Goal: Task Accomplishment & Management: Complete application form

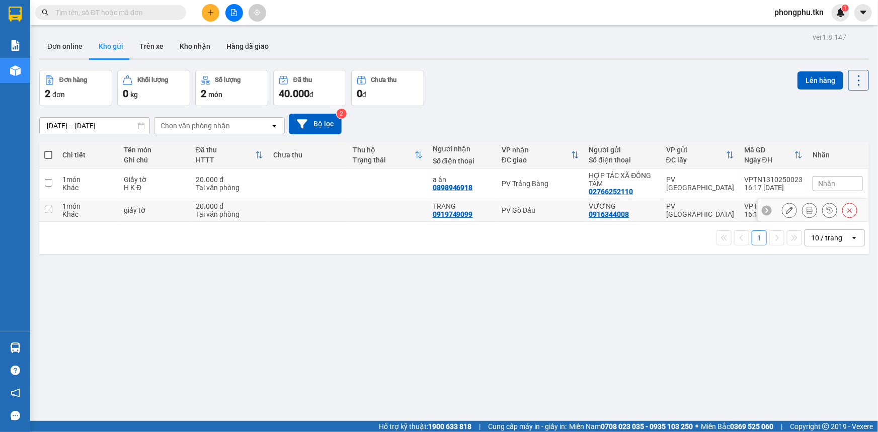
click at [307, 219] on td at bounding box center [308, 210] width 80 height 23
checkbox input "true"
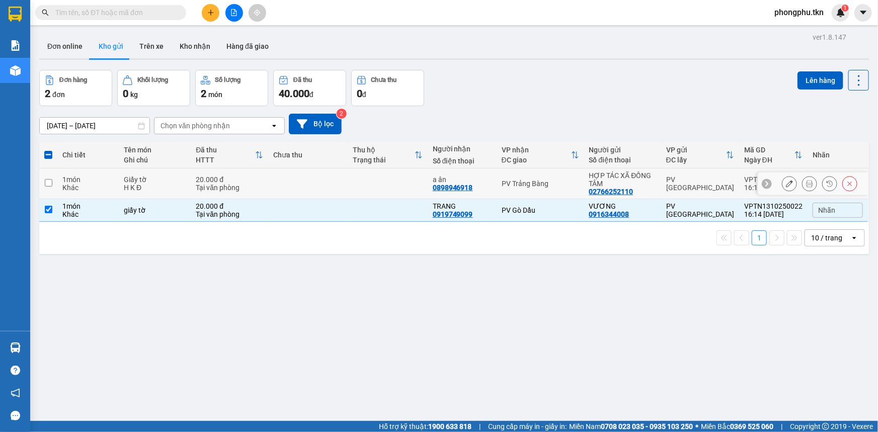
click at [316, 188] on td at bounding box center [308, 184] width 80 height 31
checkbox input "true"
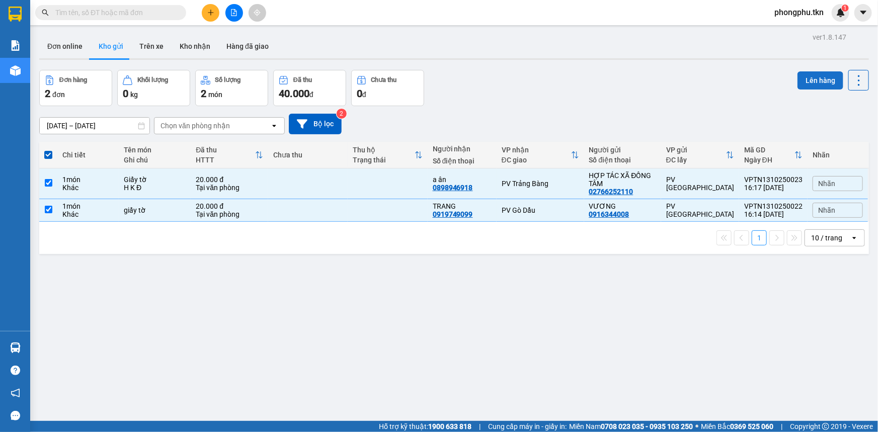
click at [812, 80] on button "Lên hàng" at bounding box center [820, 80] width 46 height 18
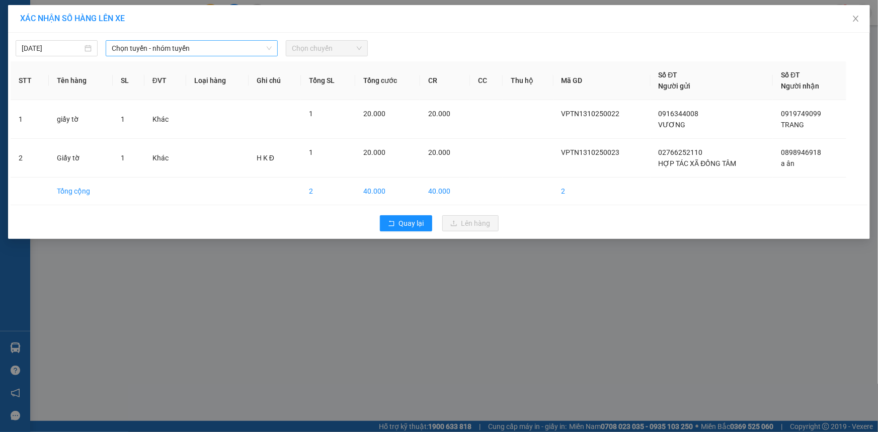
click at [207, 49] on span "Chọn tuyến - nhóm tuyến" at bounding box center [192, 48] width 160 height 15
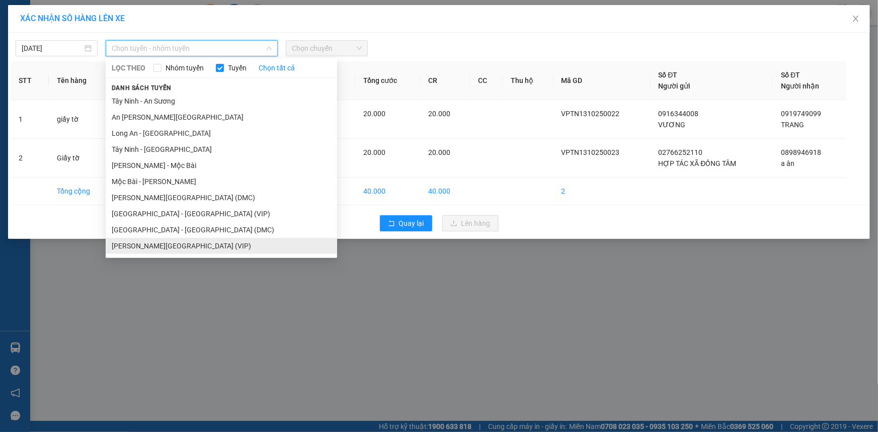
click at [175, 242] on li "Tây Ninh - [GEOGRAPHIC_DATA] (VIP)" at bounding box center [221, 246] width 231 height 16
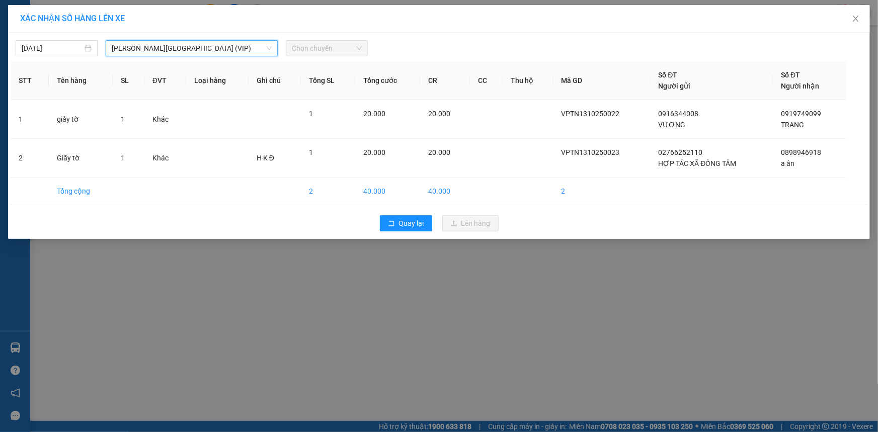
click at [354, 49] on span "Chọn chuyến" at bounding box center [327, 48] width 70 height 15
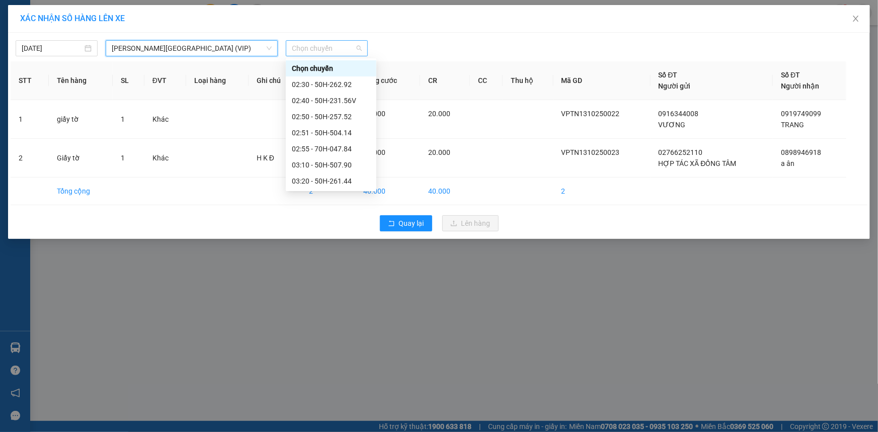
click at [342, 50] on span "Chọn chuyến" at bounding box center [327, 48] width 70 height 15
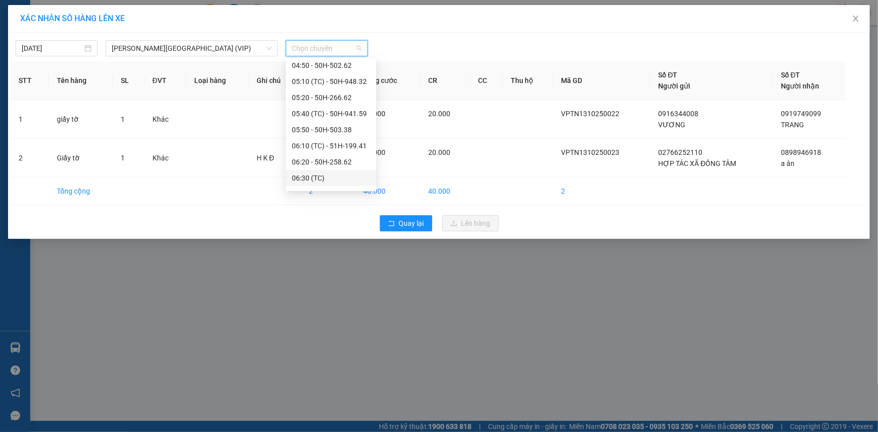
scroll to position [274, 0]
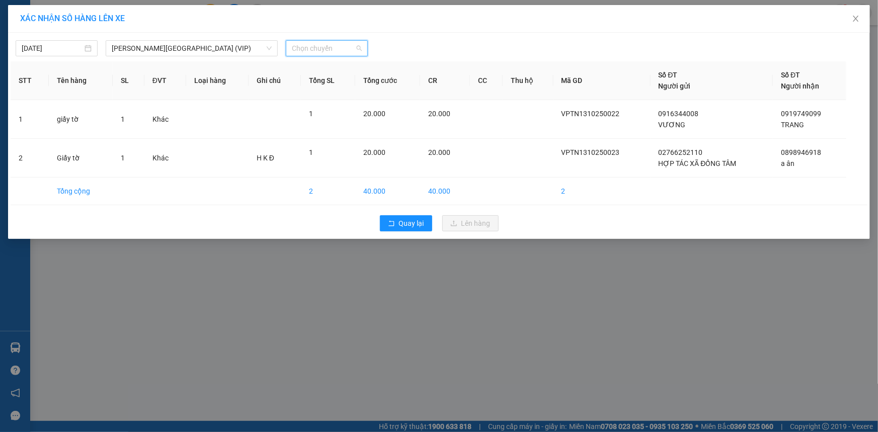
click at [350, 46] on span "Chọn chuyến" at bounding box center [327, 48] width 70 height 15
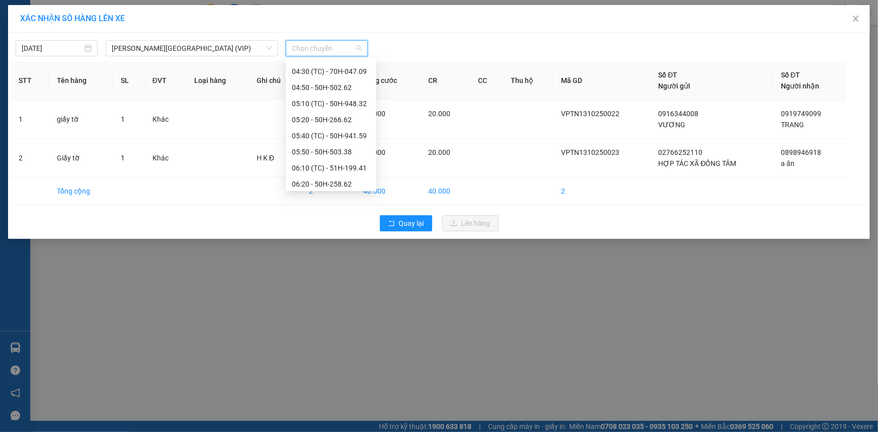
scroll to position [228, 0]
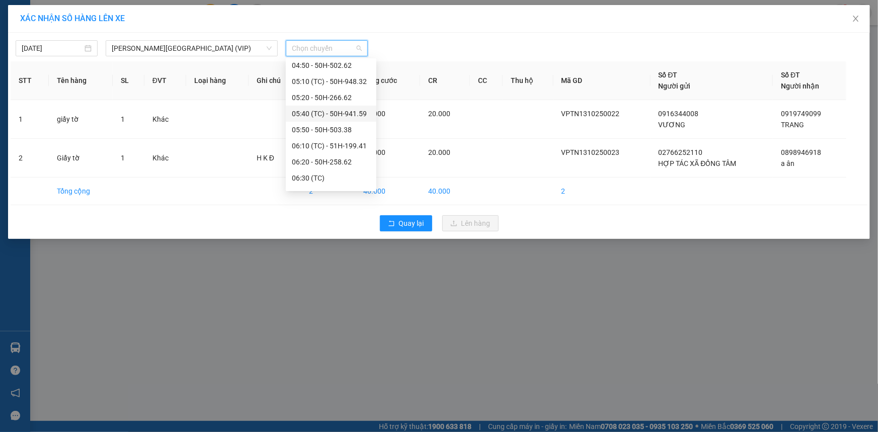
click at [323, 113] on div "05:40 (TC) - 50H-941.59" at bounding box center [331, 113] width 78 height 11
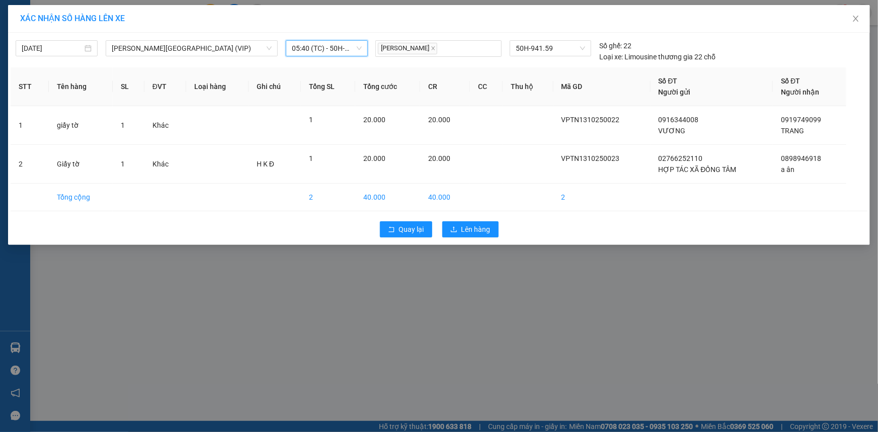
click at [335, 53] on span "05:40 (TC) - 50H-941.59" at bounding box center [327, 48] width 70 height 15
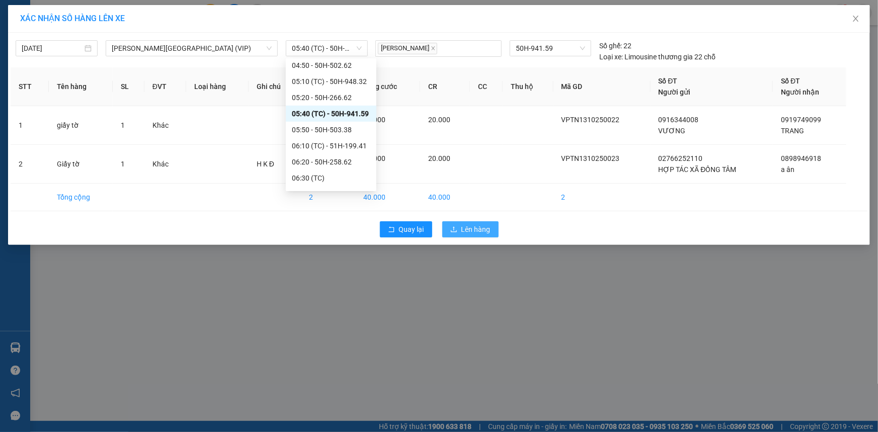
click at [477, 234] on span "Lên hàng" at bounding box center [475, 229] width 29 height 11
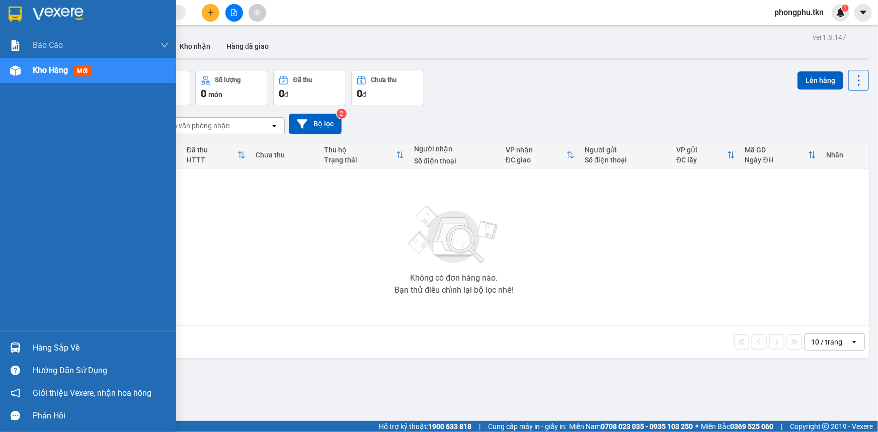
click at [50, 347] on div "Hàng sắp về" at bounding box center [101, 348] width 136 height 15
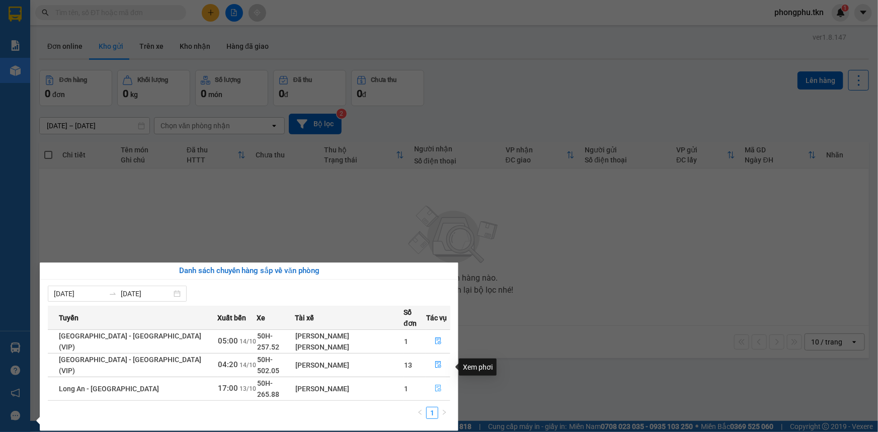
click at [435, 385] on icon "file-done" at bounding box center [438, 388] width 7 height 7
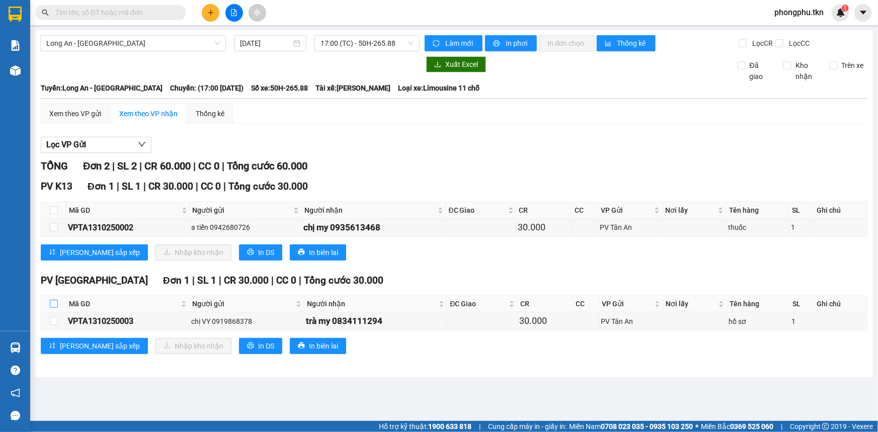
click at [52, 304] on input "checkbox" at bounding box center [54, 304] width 8 height 8
checkbox input "true"
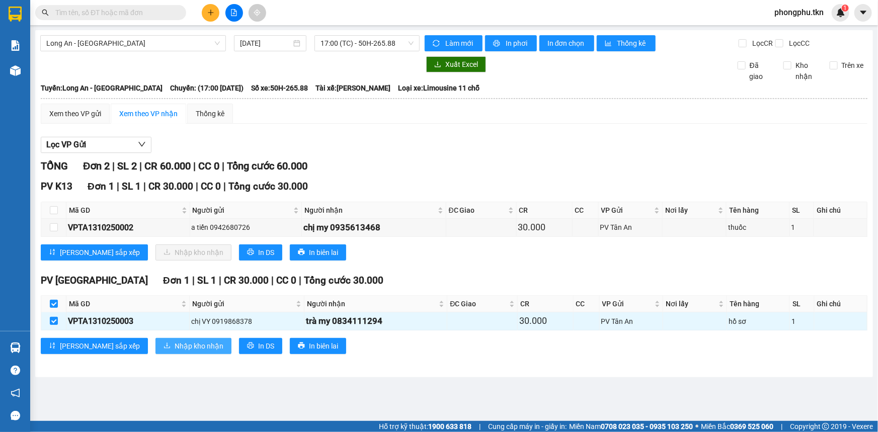
click at [175, 346] on span "Nhập kho nhận" at bounding box center [199, 346] width 49 height 11
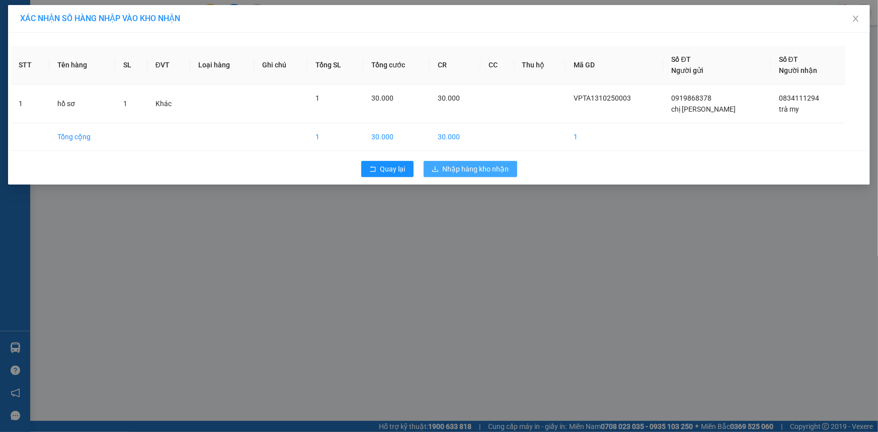
click at [468, 171] on span "Nhập hàng kho nhận" at bounding box center [476, 169] width 66 height 11
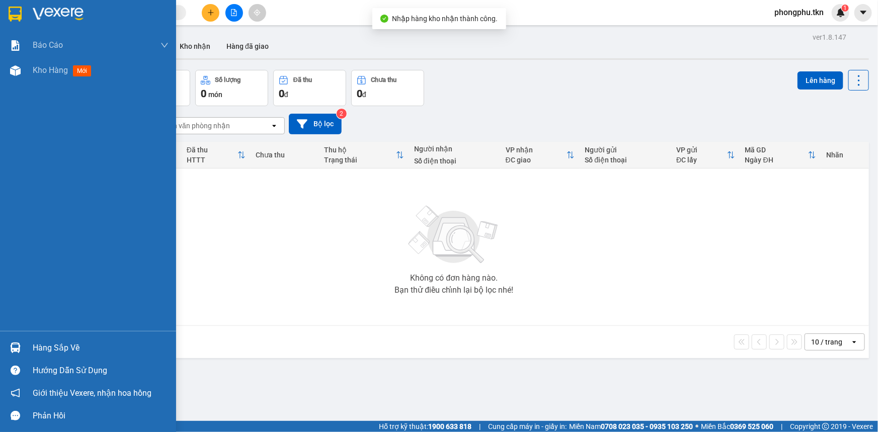
click at [66, 348] on div "Hàng sắp về" at bounding box center [101, 348] width 136 height 15
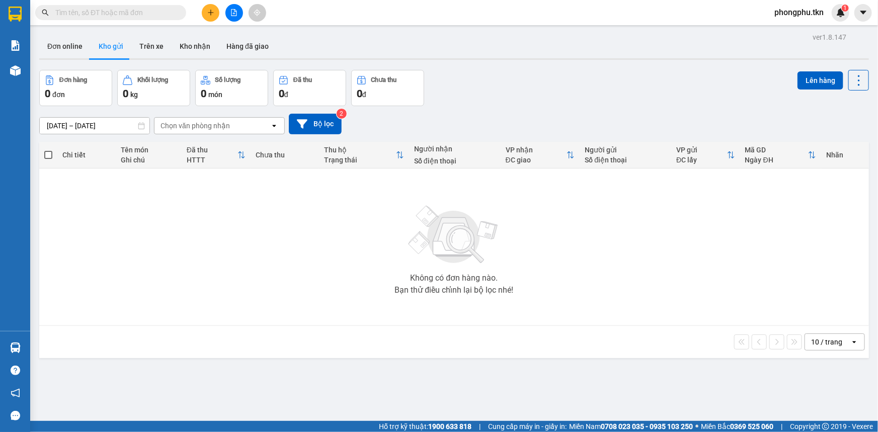
click at [545, 373] on section "Kết quả tìm kiếm ( 0 ) Bộ lọc Ngày tạo đơn gần nhất No Data phongphu.tkn 1 Báo …" at bounding box center [439, 216] width 878 height 432
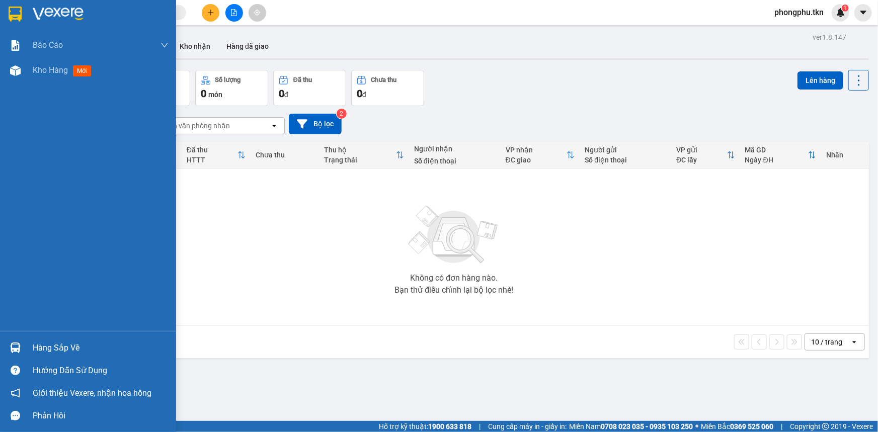
click at [22, 343] on div at bounding box center [16, 348] width 18 height 18
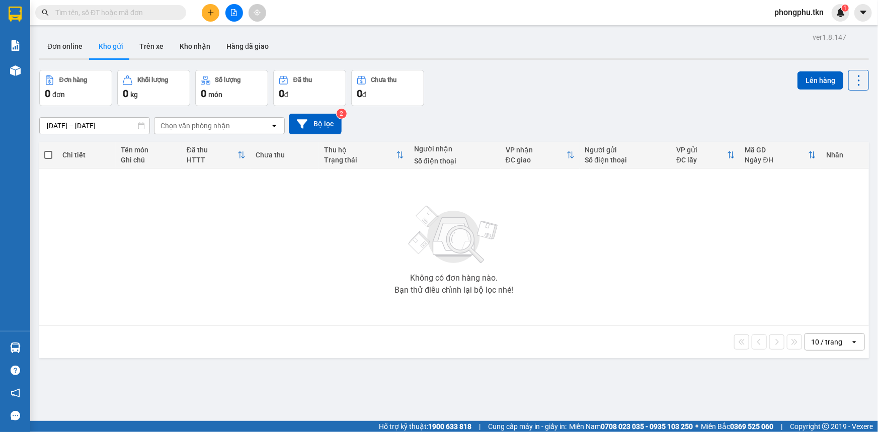
drag, startPoint x: 544, startPoint y: 302, endPoint x: 303, endPoint y: 212, distance: 257.0
click at [541, 301] on section "Kết quả tìm kiếm ( 0 ) Bộ lọc Ngày tạo đơn gần nhất No Data phongphu.tkn 1 Báo …" at bounding box center [439, 216] width 878 height 432
click at [213, 10] on icon "plus" at bounding box center [210, 12] width 7 height 7
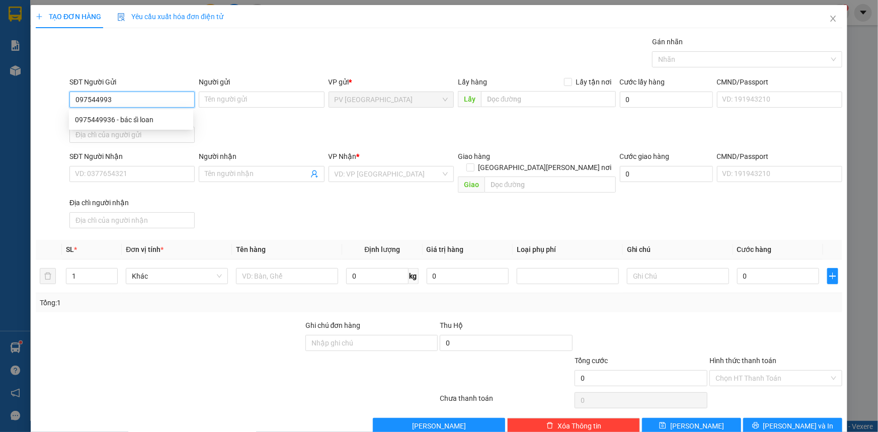
type input "0975449936"
click at [152, 122] on div "0975449936 - bác sĩ loan" at bounding box center [131, 119] width 112 height 11
type input "bác sĩ loan"
type input "0961964099"
type input "chính"
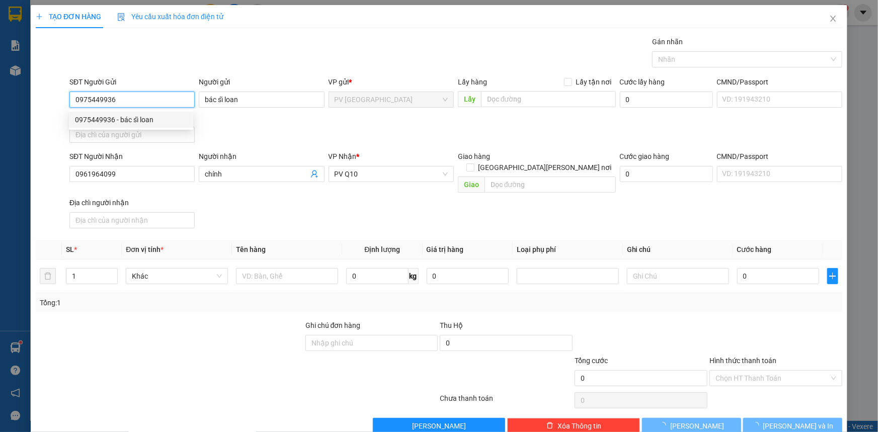
type input "30.000"
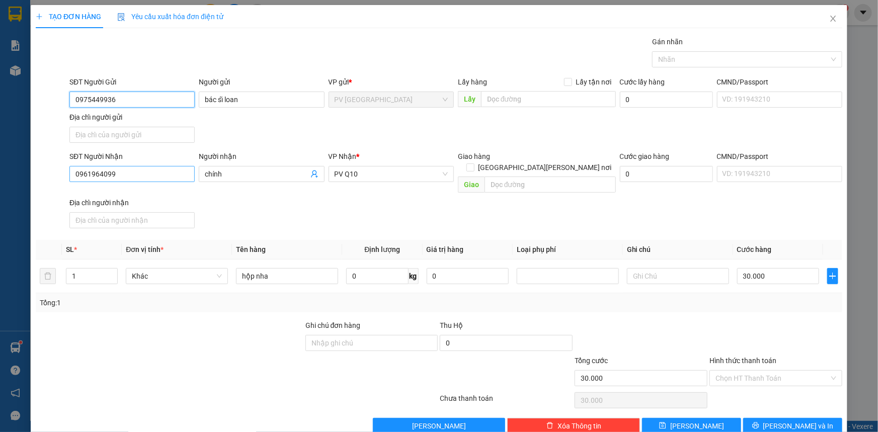
type input "0975449936"
click at [156, 173] on input "0961964099" at bounding box center [131, 174] width 125 height 16
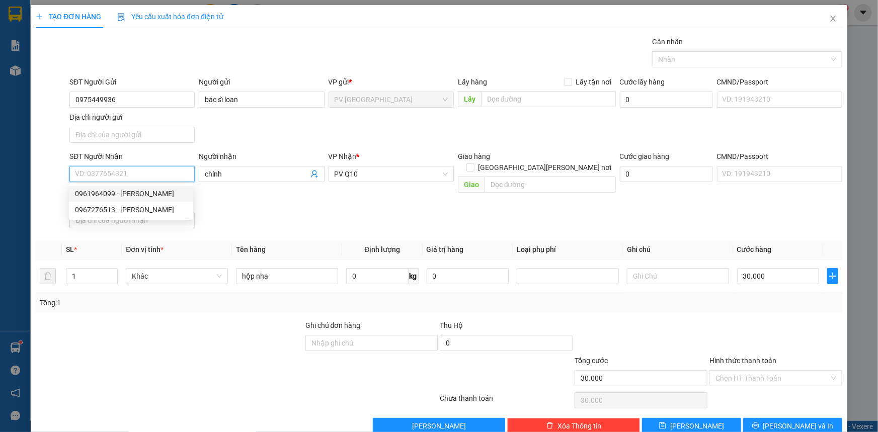
click at [150, 190] on div "0961964099 - chính" at bounding box center [131, 193] width 112 height 11
type input "0961964099"
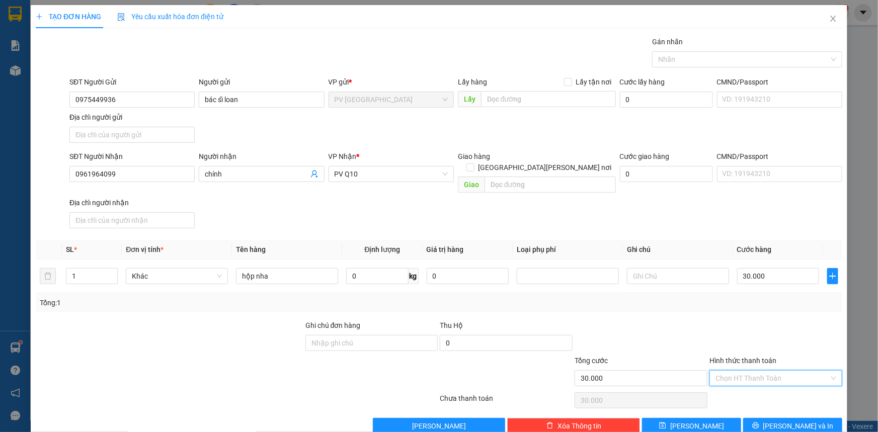
click at [771, 371] on input "Hình thức thanh toán" at bounding box center [772, 378] width 114 height 15
click at [778, 388] on div "Tại văn phòng" at bounding box center [770, 386] width 120 height 11
type input "0"
click at [802, 421] on span "[PERSON_NAME] và In" at bounding box center [798, 426] width 70 height 11
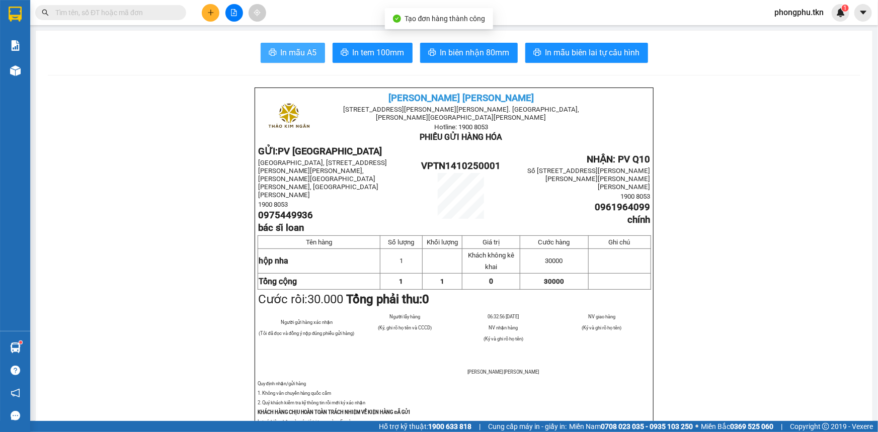
click at [297, 46] on span "In mẫu A5" at bounding box center [299, 52] width 36 height 13
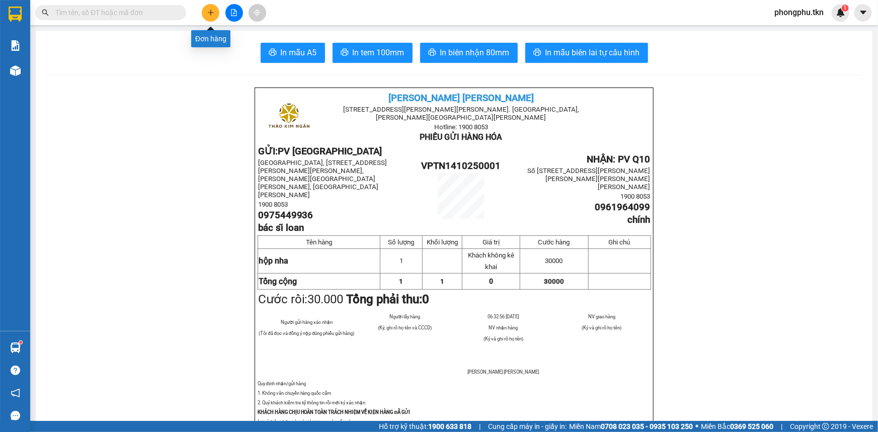
click at [214, 13] on button at bounding box center [211, 13] width 18 height 18
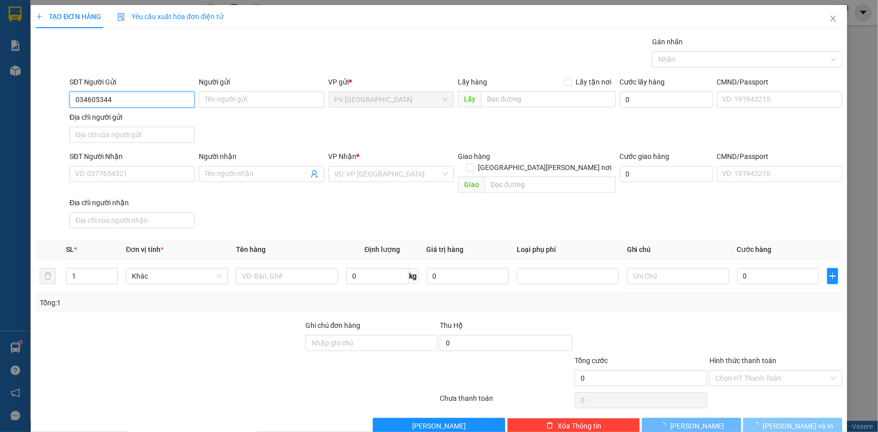
type input "0346053446"
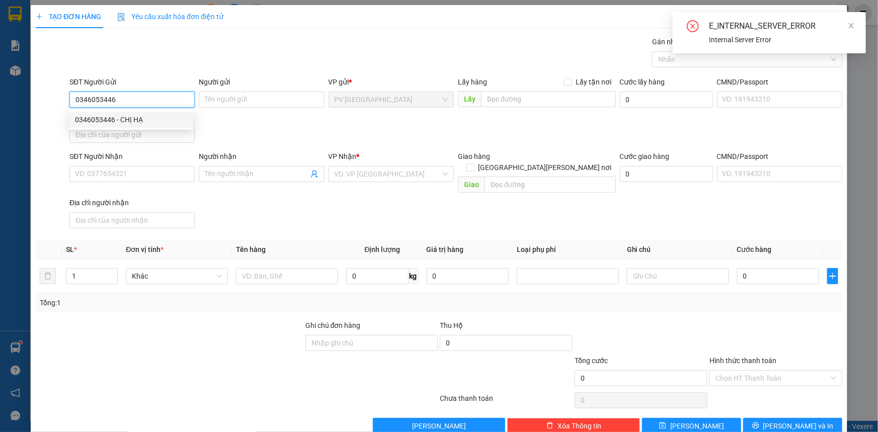
click at [166, 120] on div "0346053446 - CHỊ HẠ" at bounding box center [131, 119] width 112 height 11
type input "CHỊ HẠ"
type input "0922611693"
type input "CHỊ [PERSON_NAME]"
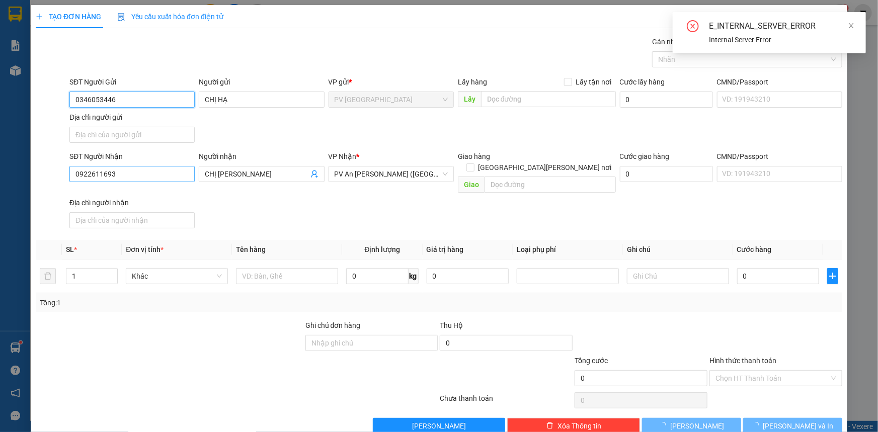
type input "20.000"
type input "0346053446"
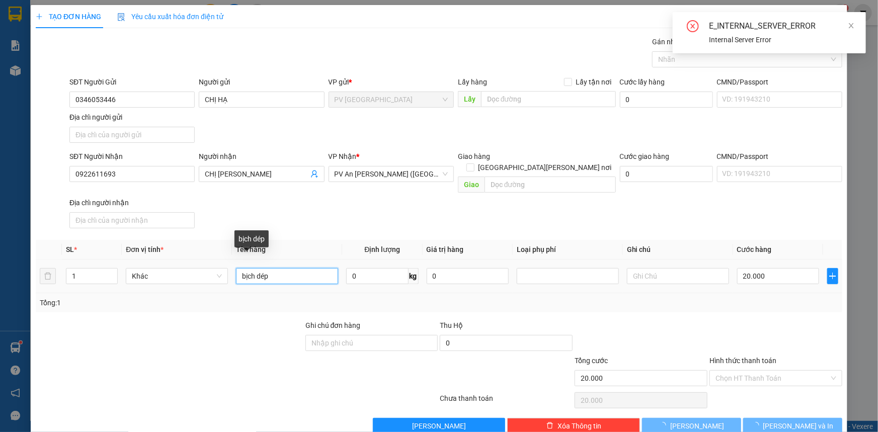
click at [282, 268] on input "bịch dép" at bounding box center [287, 276] width 102 height 16
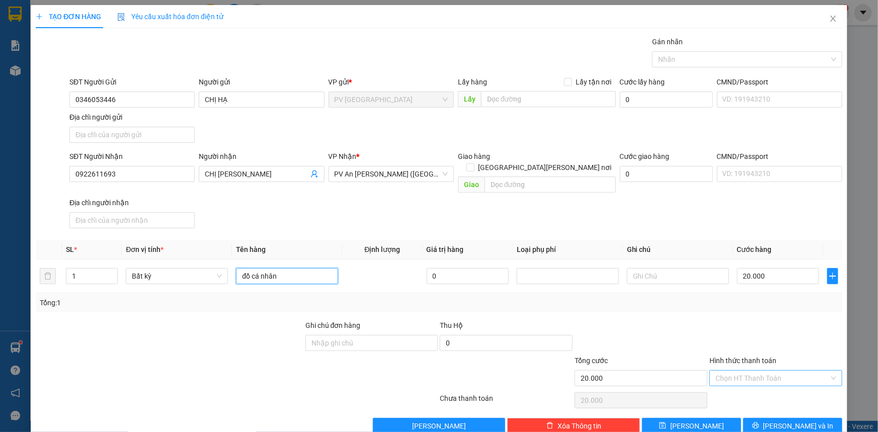
type input "đồ cá nhân"
click at [737, 371] on input "Hình thức thanh toán" at bounding box center [772, 378] width 114 height 15
click at [743, 386] on div "Tại văn phòng" at bounding box center [770, 386] width 120 height 11
type input "0"
click at [759, 422] on icon "printer" at bounding box center [755, 425] width 7 height 7
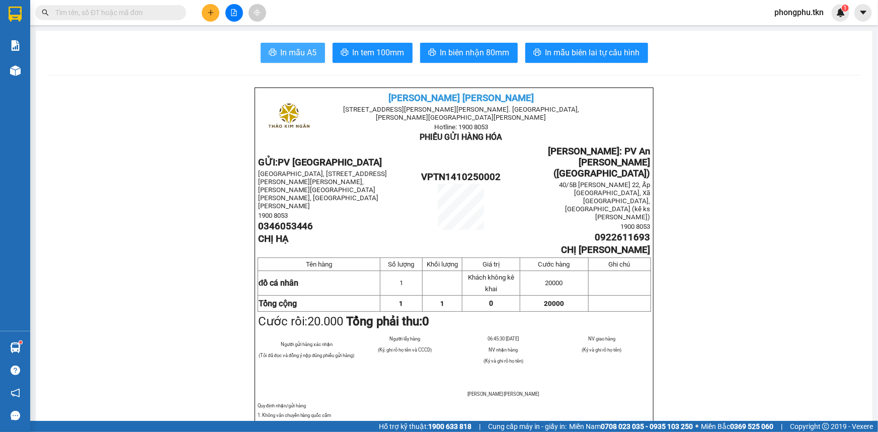
click at [284, 43] on button "In mẫu A5" at bounding box center [293, 53] width 64 height 20
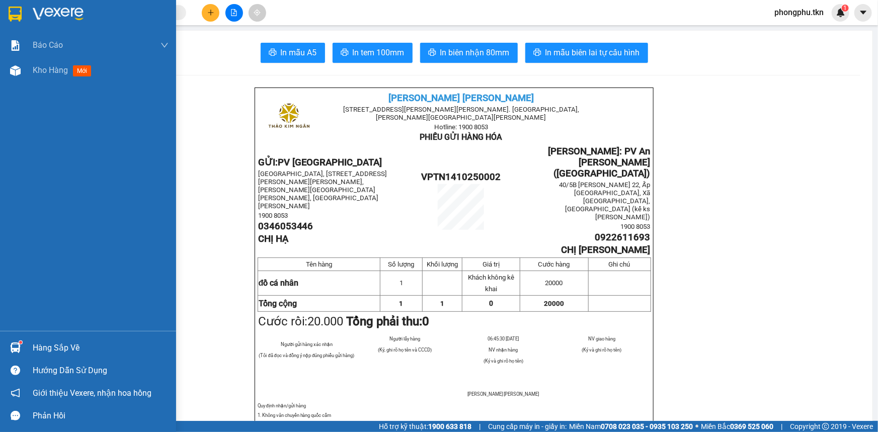
click at [28, 339] on div "Hàng sắp về" at bounding box center [88, 348] width 176 height 23
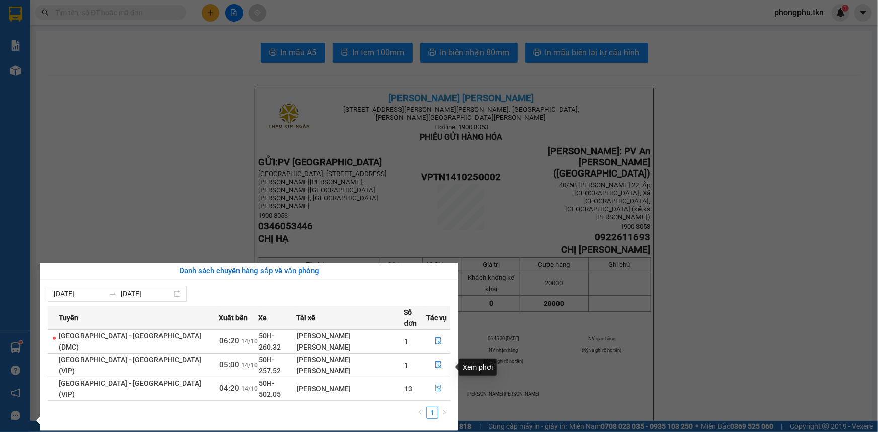
click at [435, 385] on icon "file-done" at bounding box center [438, 388] width 6 height 7
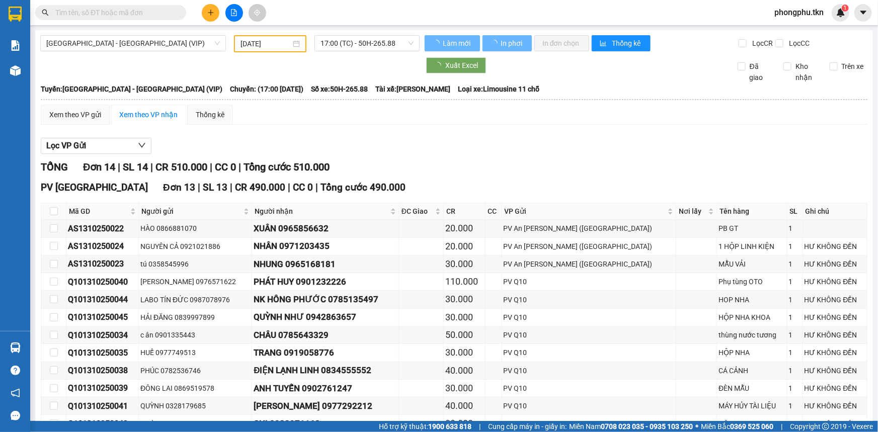
type input "[DATE]"
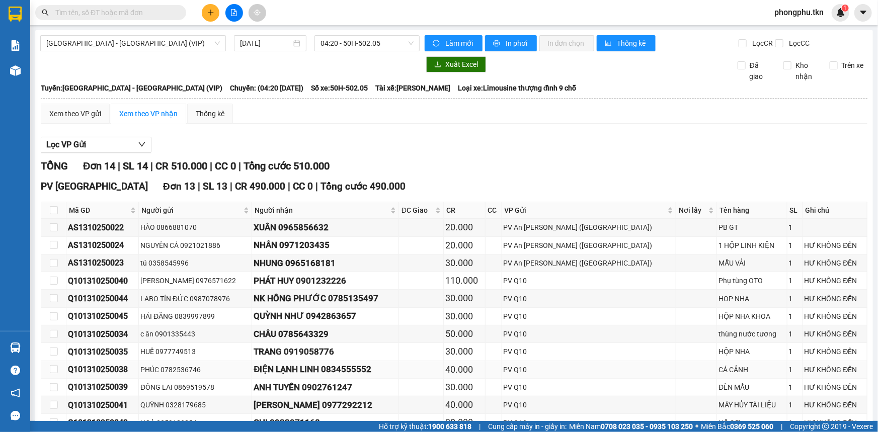
click at [393, 363] on div "ĐIỆN LẠNH LINH 0834555552" at bounding box center [325, 370] width 143 height 14
click at [50, 365] on input "checkbox" at bounding box center [54, 369] width 8 height 8
checkbox input "true"
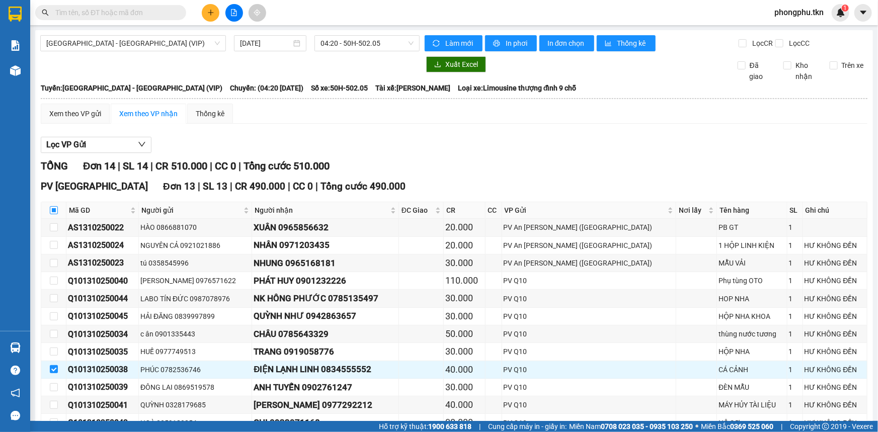
click at [55, 206] on input "checkbox" at bounding box center [54, 210] width 8 height 8
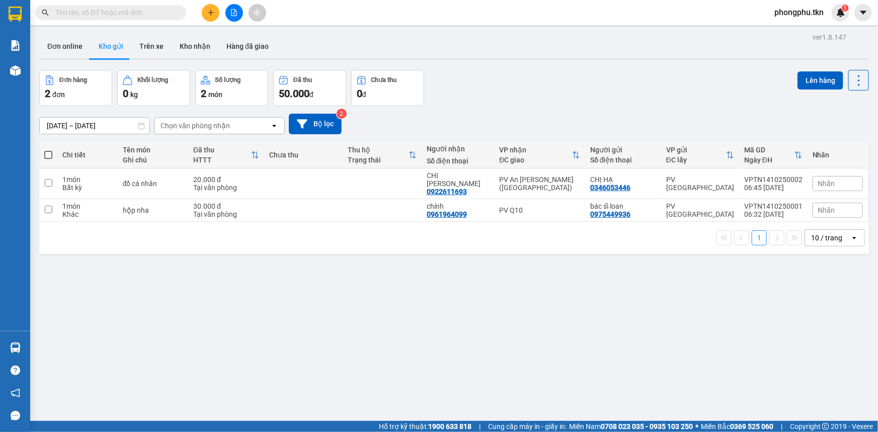
click at [145, 17] on input "text" at bounding box center [114, 12] width 119 height 11
click at [143, 11] on input "text" at bounding box center [114, 12] width 119 height 11
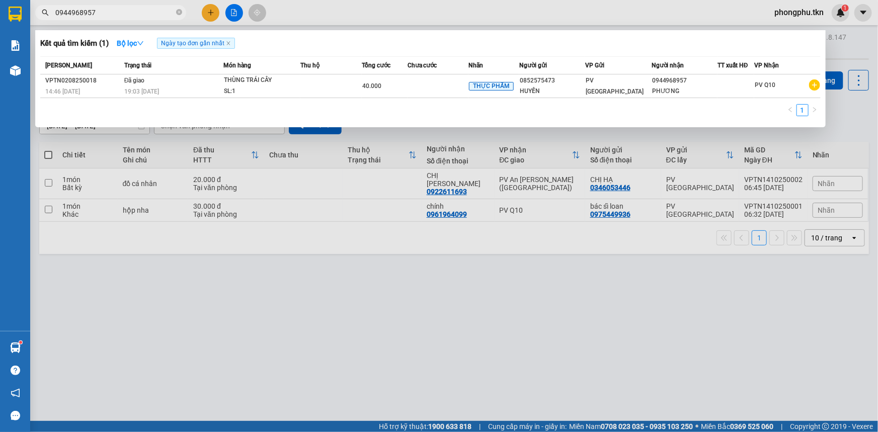
type input "0944968957"
click at [180, 14] on icon "close-circle" at bounding box center [179, 12] width 6 height 6
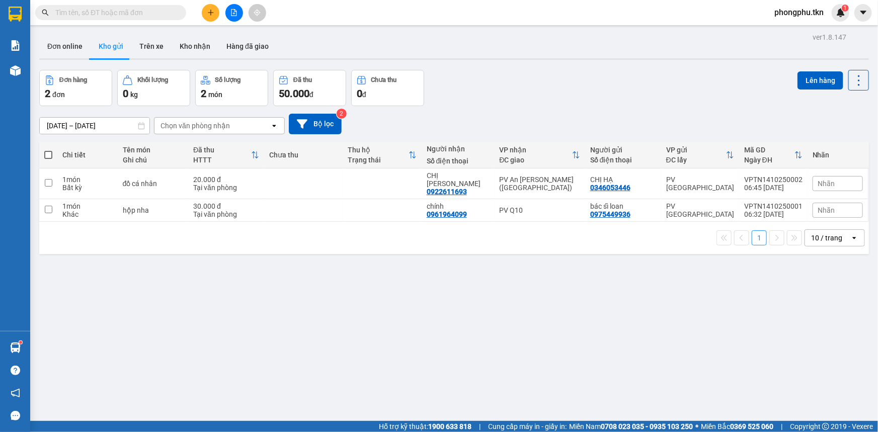
click at [151, 12] on input "text" at bounding box center [114, 12] width 119 height 11
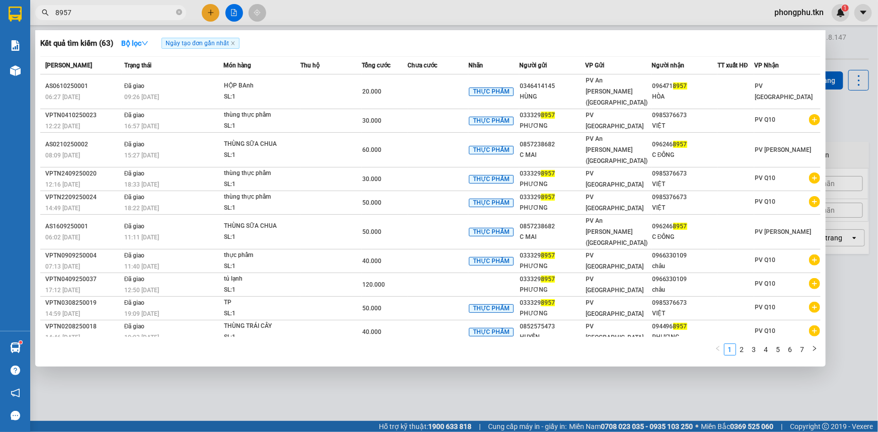
click at [166, 10] on input "8957" at bounding box center [114, 12] width 119 height 11
click at [151, 15] on input "8957" at bounding box center [114, 12] width 119 height 11
type input "0"
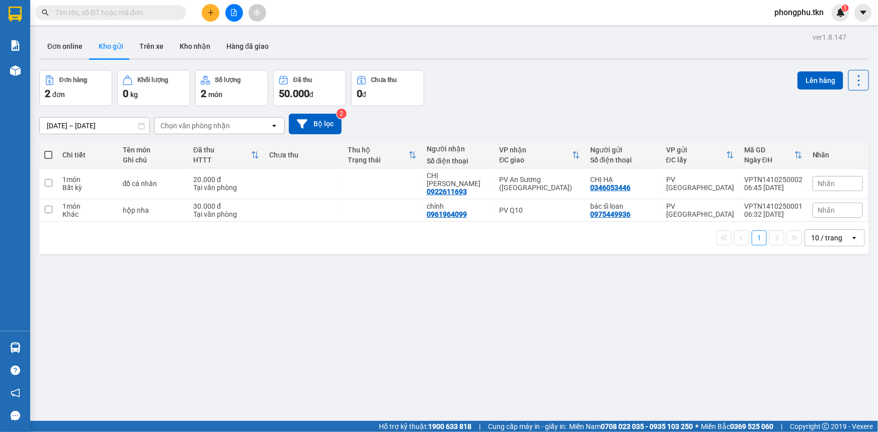
click at [128, 9] on input "text" at bounding box center [114, 12] width 119 height 11
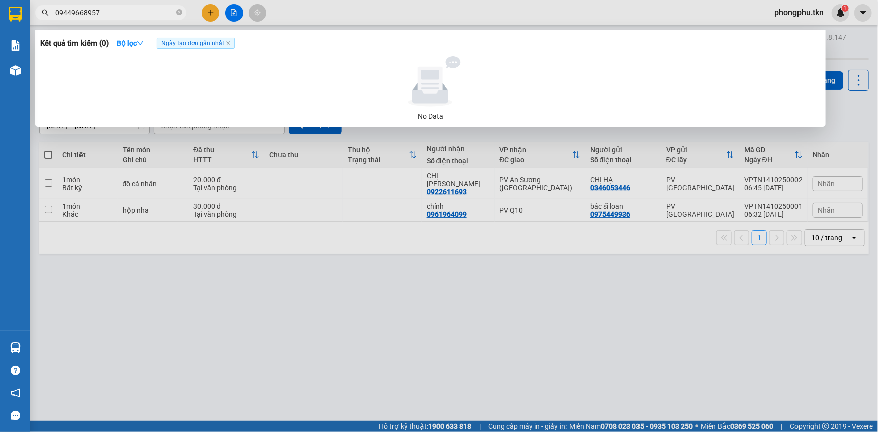
click at [79, 14] on input "09449668957" at bounding box center [114, 12] width 119 height 11
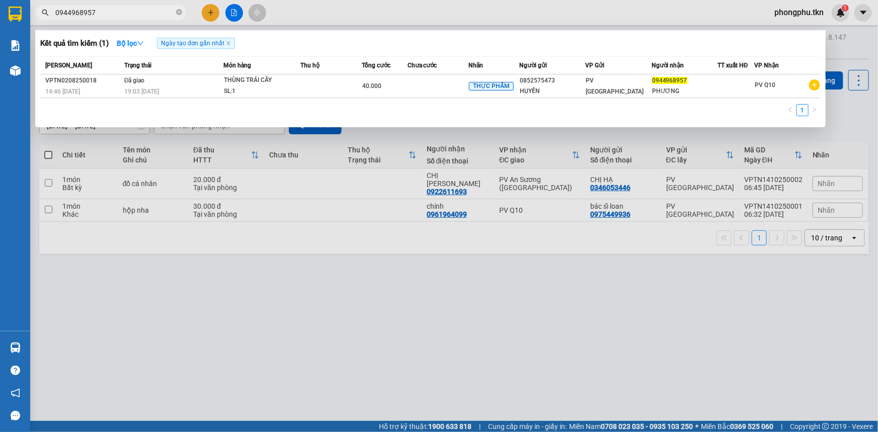
click at [220, 45] on span "Ngày tạo đơn gần nhất" at bounding box center [196, 43] width 78 height 11
click at [195, 45] on span "Ngày tạo đơn gần nhất" at bounding box center [196, 43] width 78 height 11
click at [251, 40] on div "Kết quả tìm kiếm ( 1 ) Bộ lọc Ngày tạo đơn gần nhất" at bounding box center [430, 43] width 780 height 16
click at [141, 9] on input "0944968957" at bounding box center [114, 12] width 119 height 11
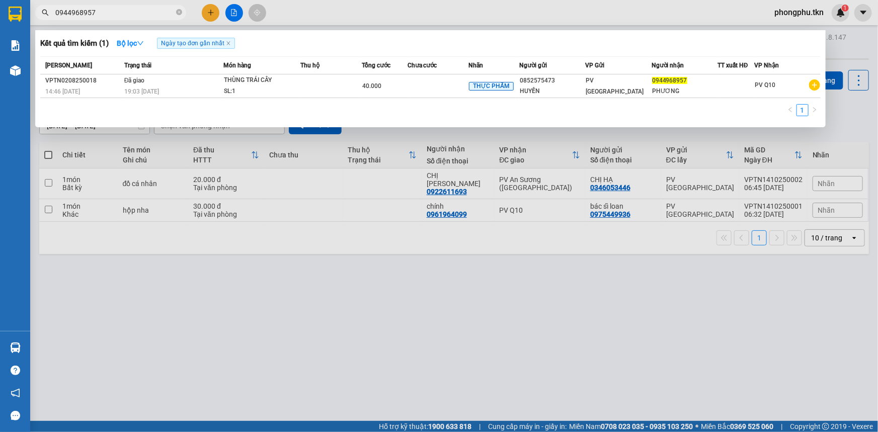
click at [141, 9] on input "0944968957" at bounding box center [114, 12] width 119 height 11
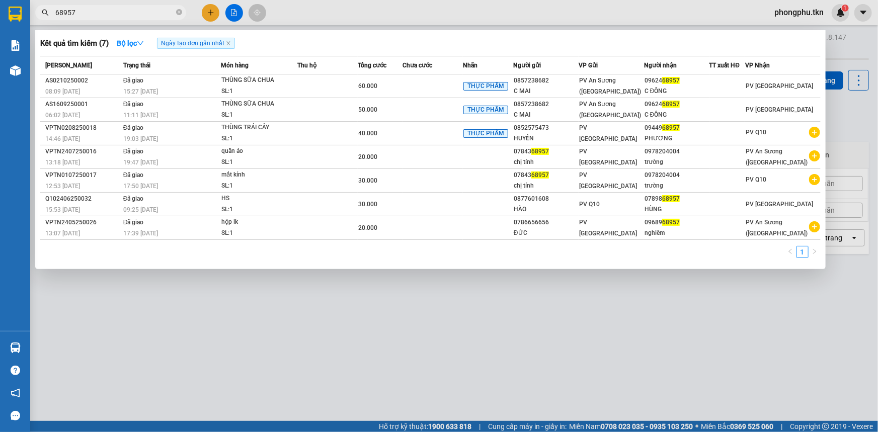
click at [97, 8] on input "68957" at bounding box center [114, 12] width 119 height 11
type input "6"
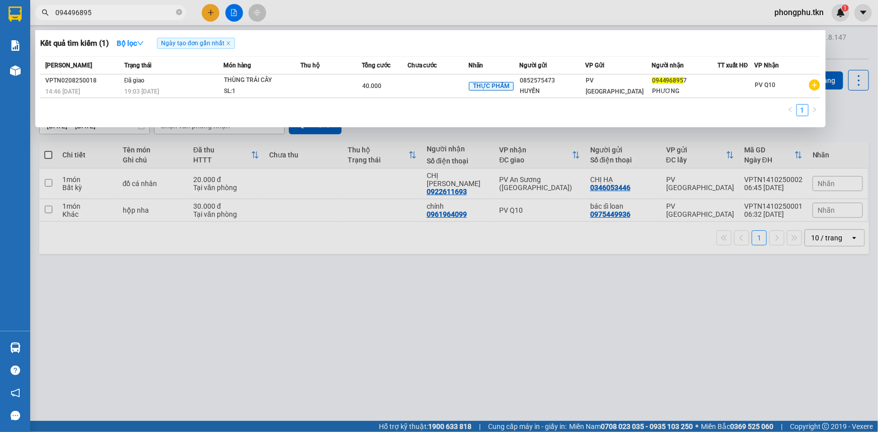
type input "0944968957"
click at [267, 392] on div at bounding box center [439, 216] width 878 height 432
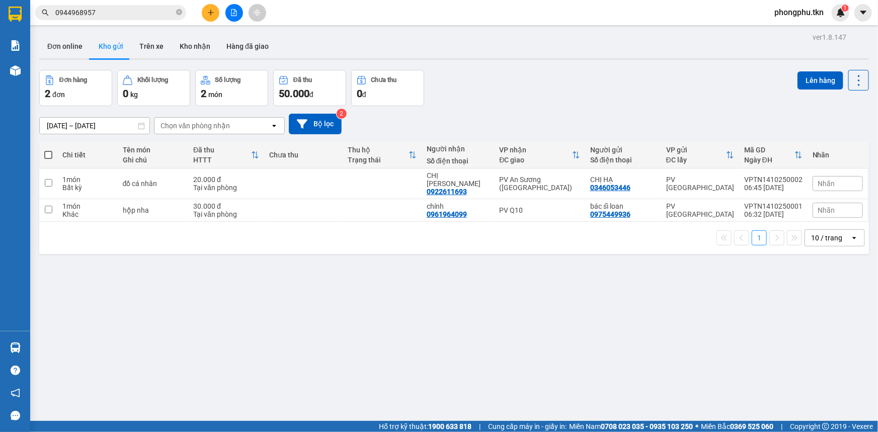
click at [116, 11] on input "0944968957" at bounding box center [114, 12] width 119 height 11
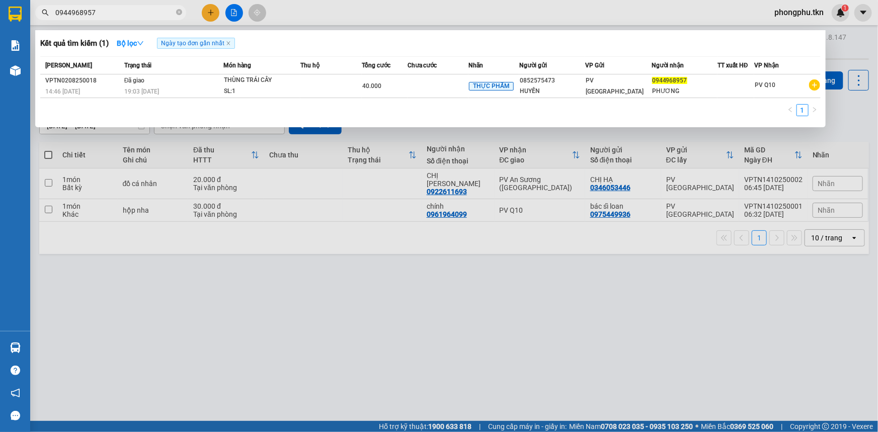
click at [276, 362] on div at bounding box center [439, 216] width 878 height 432
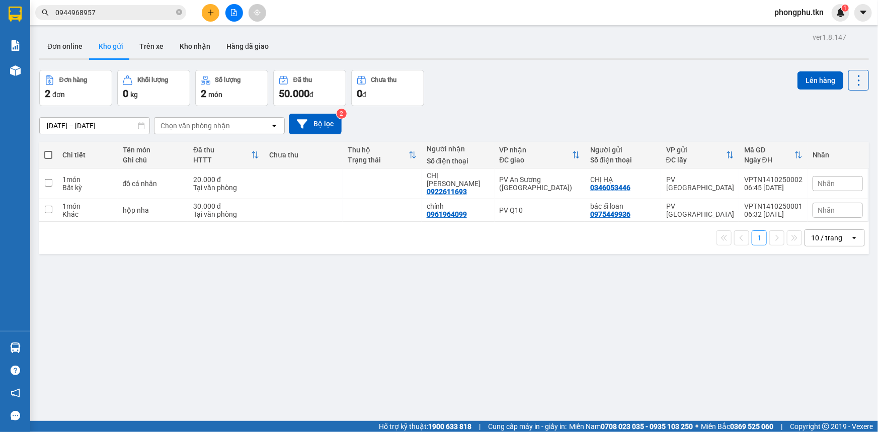
click at [102, 48] on button "Kho gửi" at bounding box center [111, 46] width 41 height 24
click at [134, 10] on input "0944968957" at bounding box center [114, 12] width 119 height 11
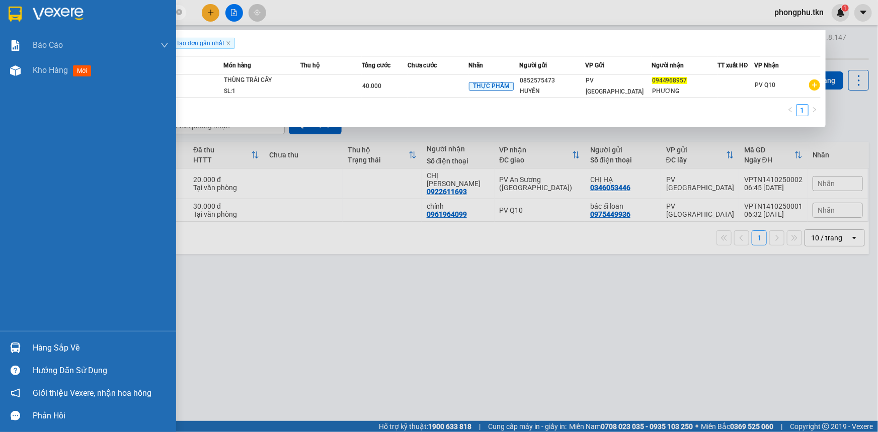
click at [19, 344] on img at bounding box center [15, 348] width 11 height 11
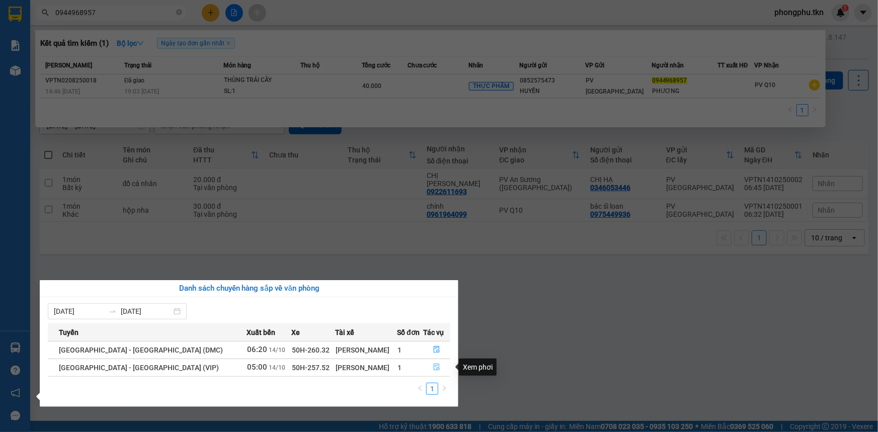
click at [433, 365] on icon "file-done" at bounding box center [436, 367] width 7 height 7
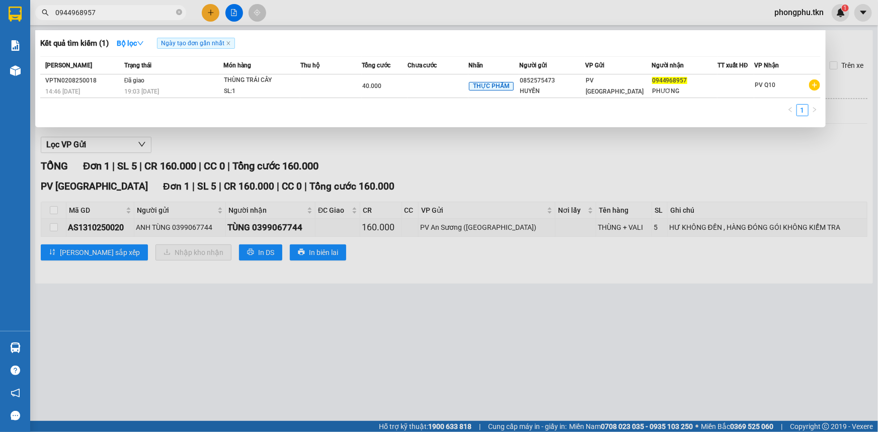
click at [182, 312] on div at bounding box center [439, 216] width 878 height 432
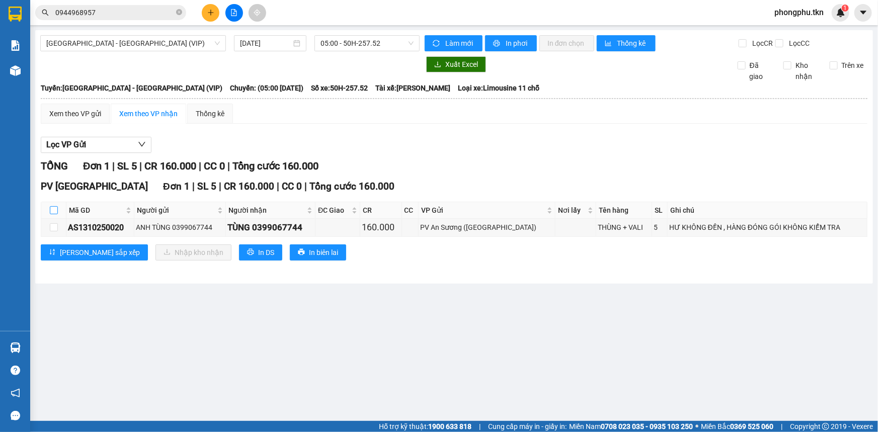
click at [54, 207] on input "checkbox" at bounding box center [54, 210] width 8 height 8
checkbox input "true"
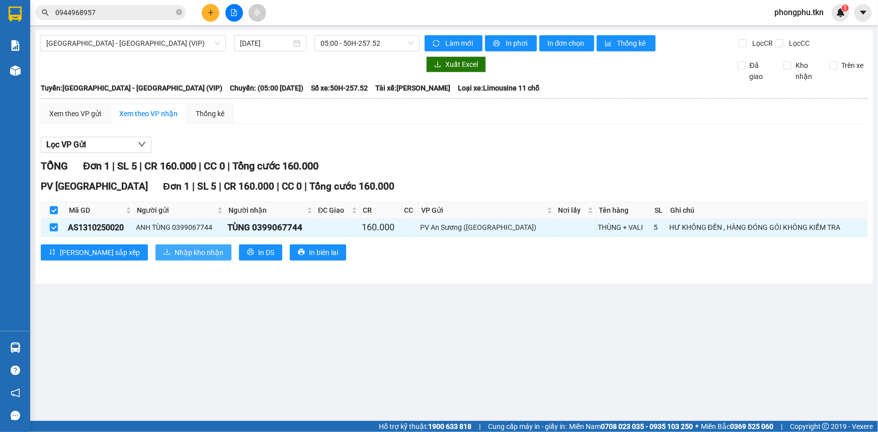
click at [155, 257] on button "Nhập kho nhận" at bounding box center [193, 253] width 76 height 16
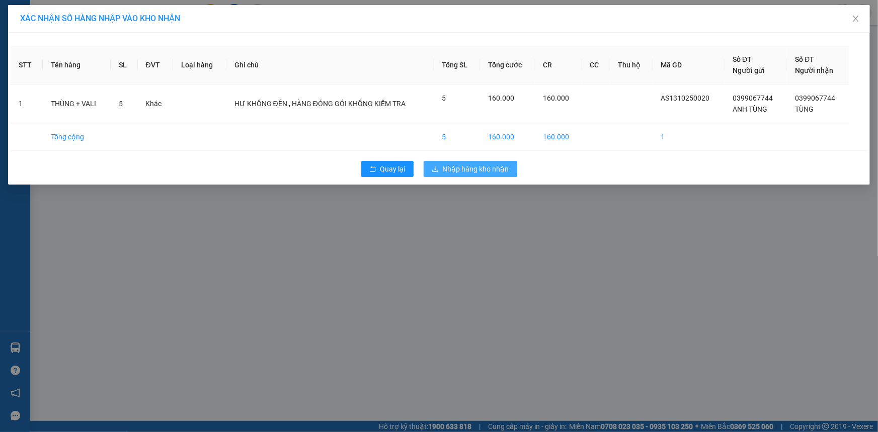
click at [444, 171] on span "Nhập hàng kho nhận" at bounding box center [476, 169] width 66 height 11
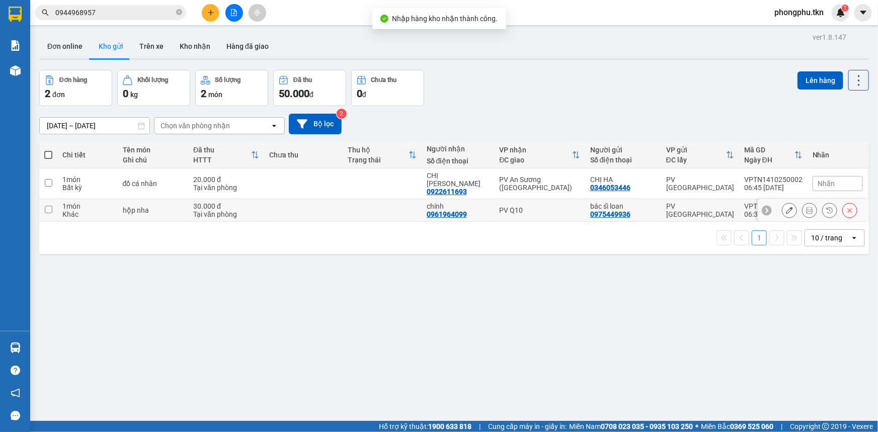
click at [367, 207] on td at bounding box center [382, 210] width 78 height 23
checkbox input "true"
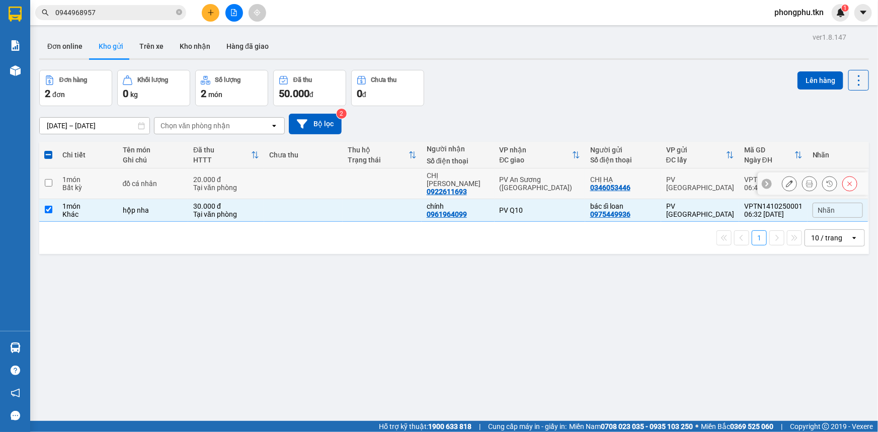
click at [371, 176] on td at bounding box center [382, 184] width 78 height 31
checkbox input "true"
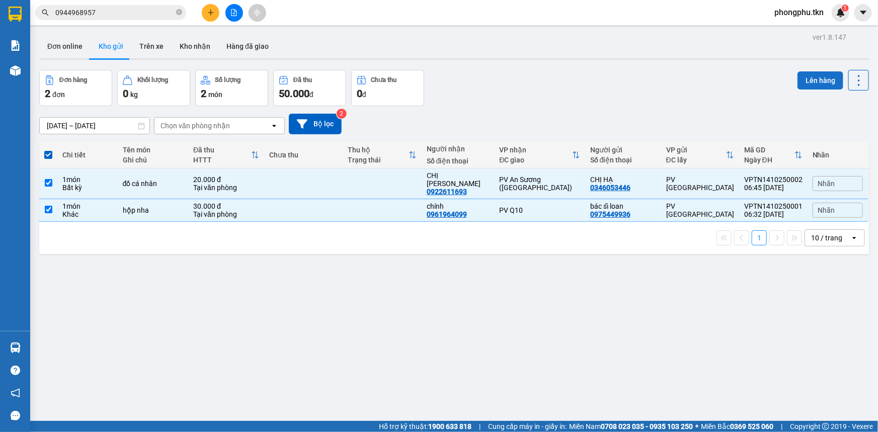
click at [820, 75] on button "Lên hàng" at bounding box center [820, 80] width 46 height 18
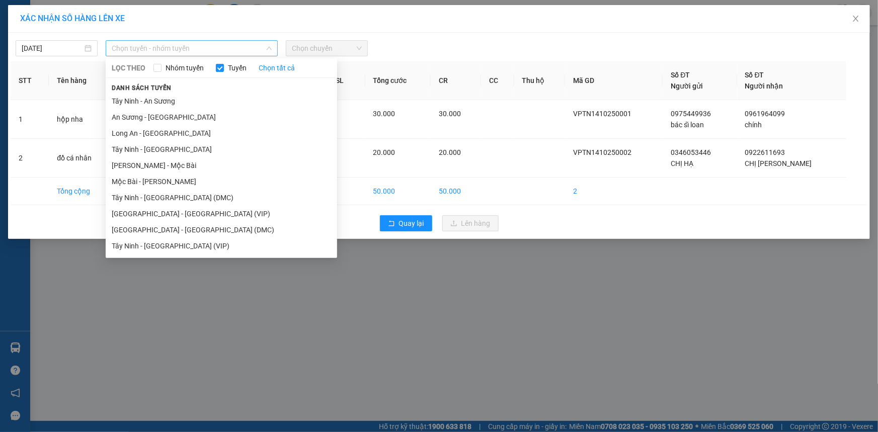
click at [232, 47] on span "Chọn tuyến - nhóm tuyến" at bounding box center [192, 48] width 160 height 15
click at [192, 246] on li "Tây Ninh - [GEOGRAPHIC_DATA] (VIP)" at bounding box center [221, 246] width 231 height 16
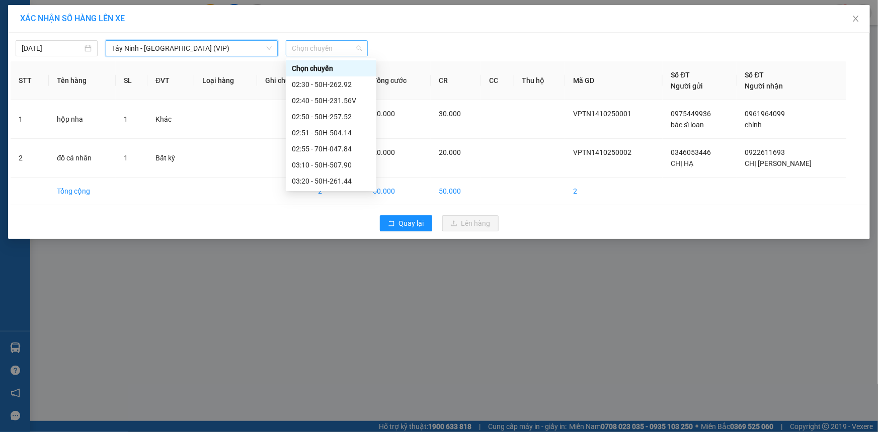
click at [345, 53] on span "Chọn chuyến" at bounding box center [327, 48] width 70 height 15
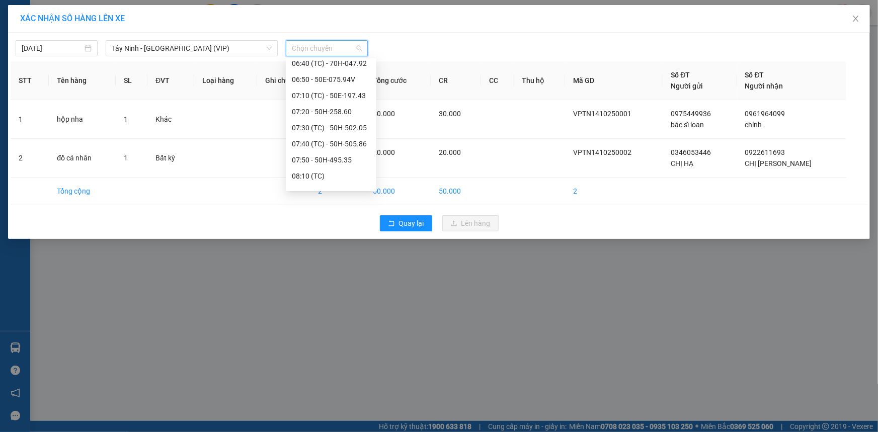
scroll to position [366, 0]
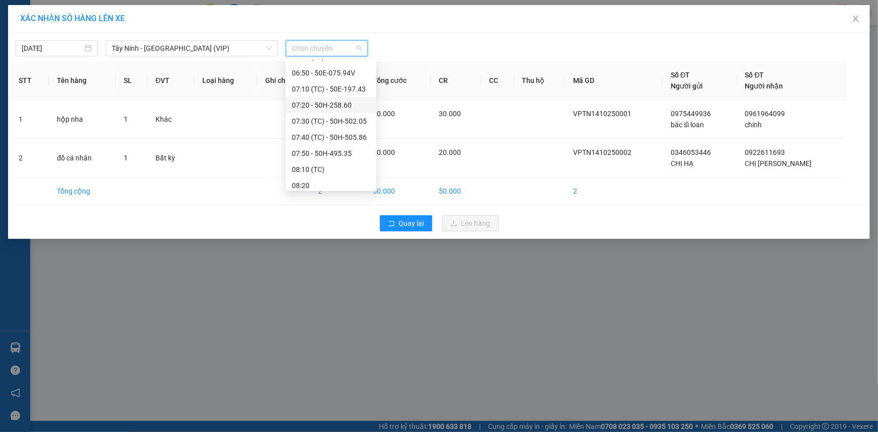
click at [331, 107] on div "07:20 - 50H-258.60" at bounding box center [331, 105] width 78 height 11
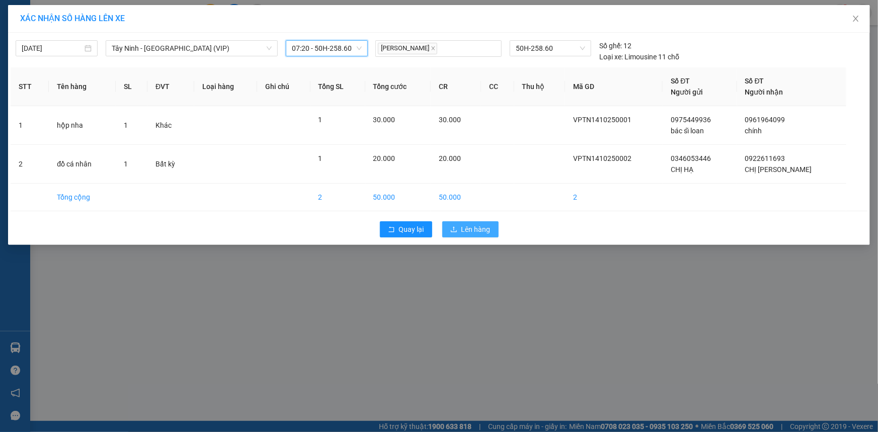
click at [473, 228] on span "Lên hàng" at bounding box center [475, 229] width 29 height 11
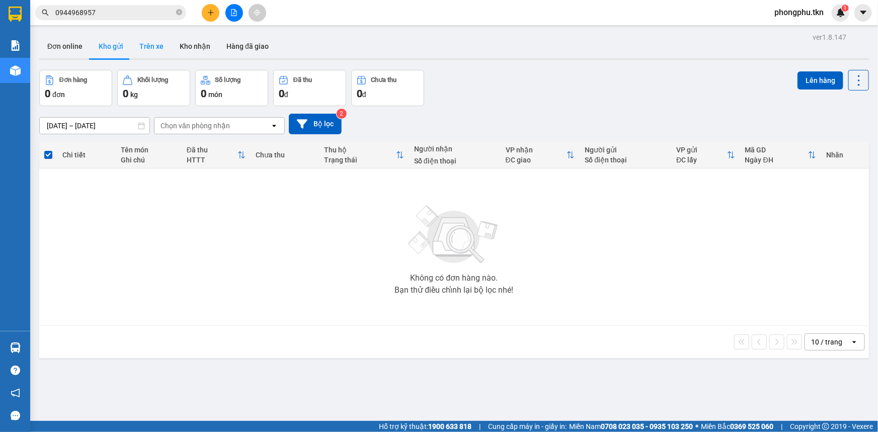
click at [152, 44] on button "Trên xe" at bounding box center [151, 46] width 40 height 24
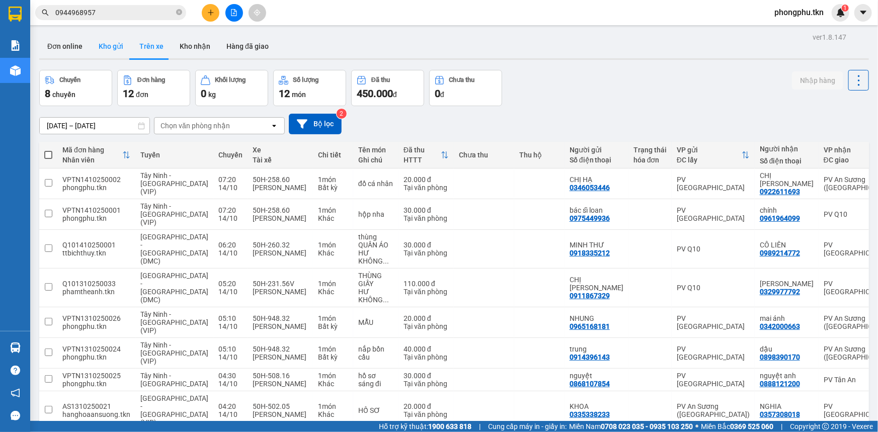
click at [111, 45] on button "Kho gửi" at bounding box center [111, 46] width 41 height 24
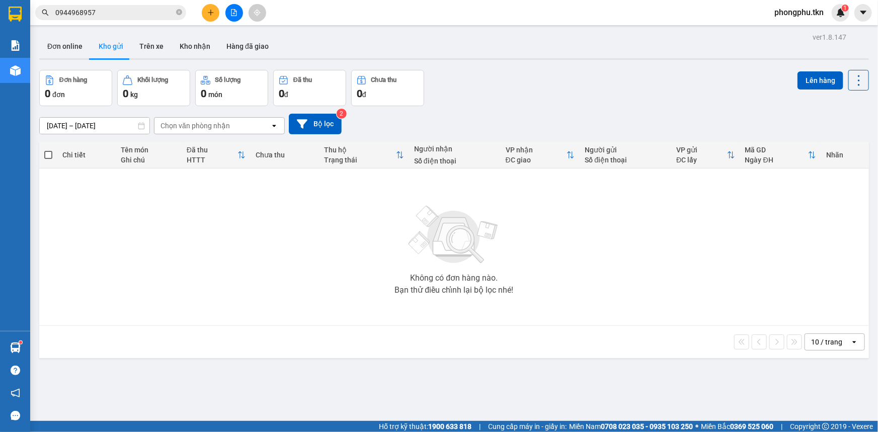
click at [147, 11] on input "0944968957" at bounding box center [114, 12] width 119 height 11
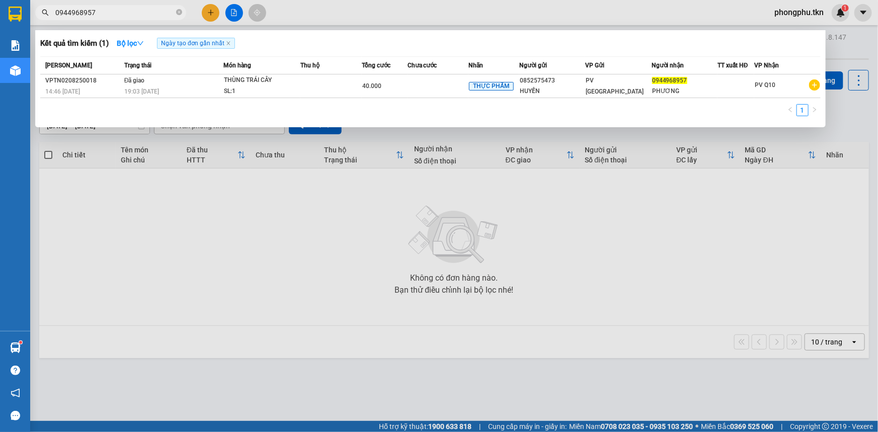
click at [147, 11] on input "0944968957" at bounding box center [114, 12] width 119 height 11
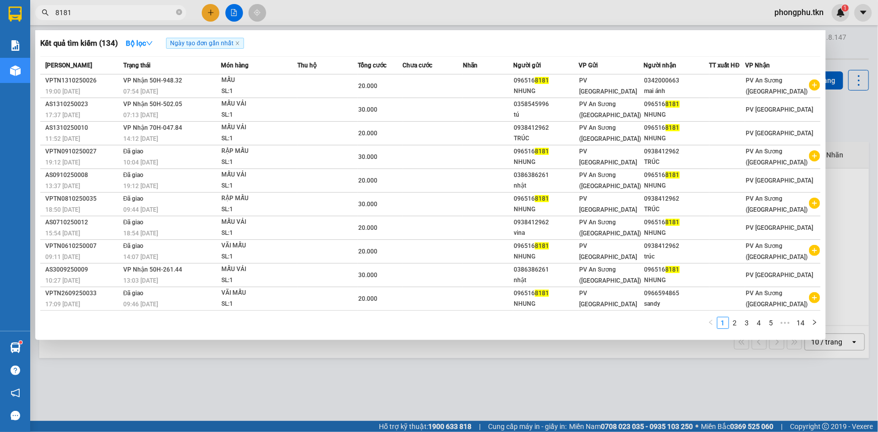
type input "8181"
click at [193, 90] on div "07:54 [DATE]" at bounding box center [171, 91] width 97 height 11
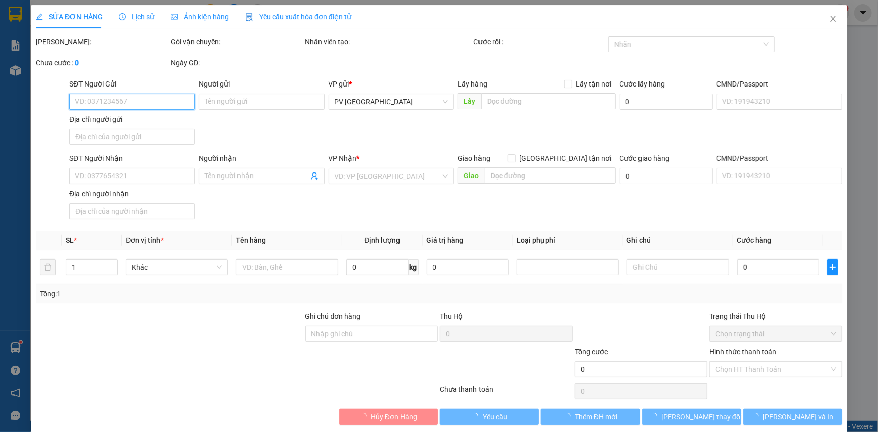
type input "0965168181"
type input "NHUNG"
type input "0342000663"
type input "mai ánh"
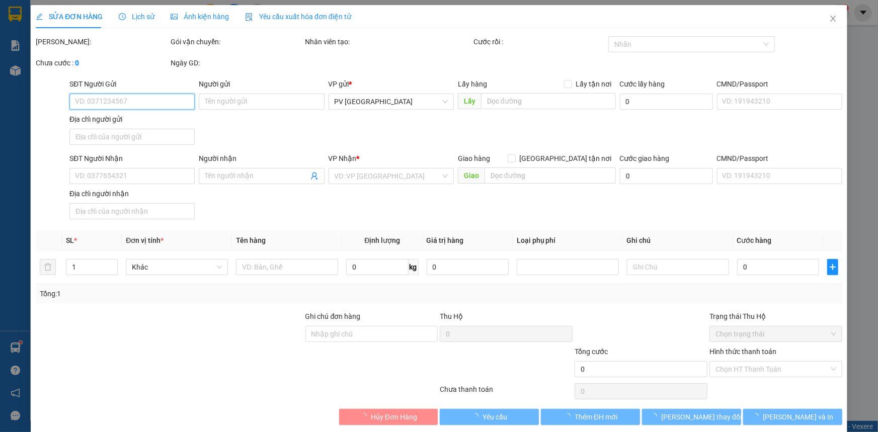
type input "20.000"
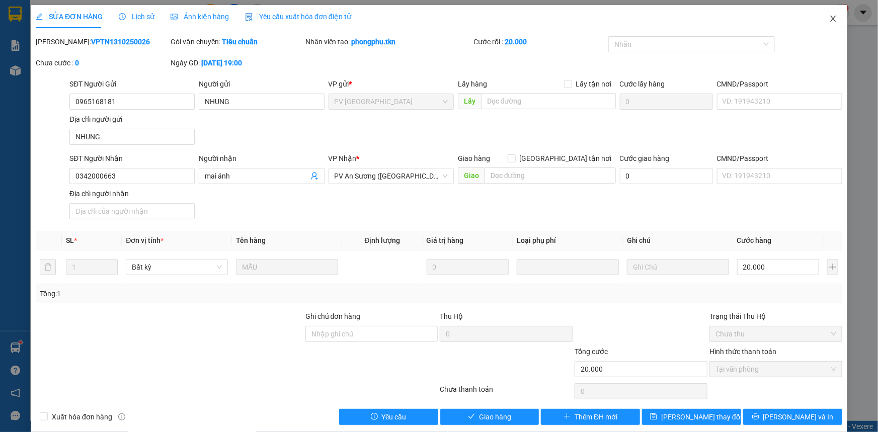
click at [829, 15] on icon "close" at bounding box center [833, 19] width 8 height 8
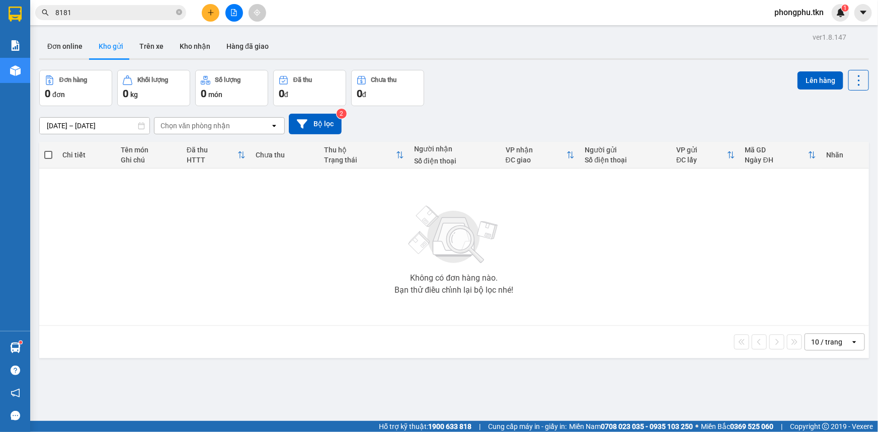
click at [141, 20] on div "Kết quả tìm kiếm ( 134 ) Bộ lọc Ngày tạo đơn gần nhất Mã ĐH Trạng thái Món hàng…" at bounding box center [98, 13] width 196 height 18
click at [142, 15] on input "8181" at bounding box center [114, 12] width 119 height 11
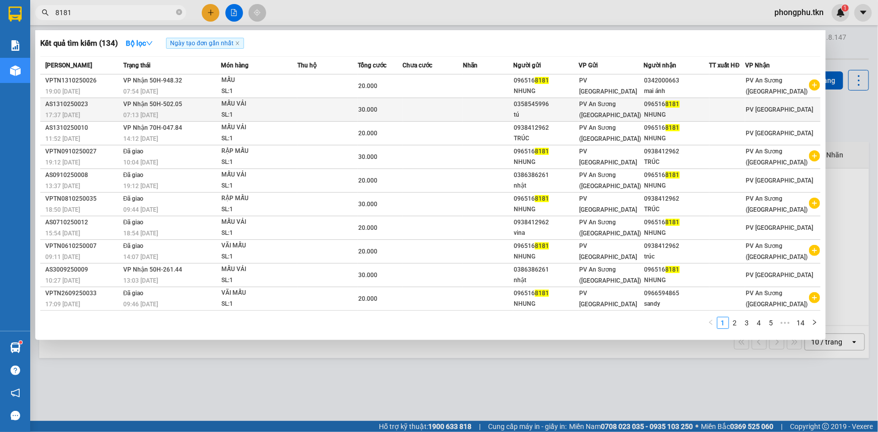
click at [125, 108] on span "VP Nhận 50H-502.05" at bounding box center [152, 104] width 59 height 7
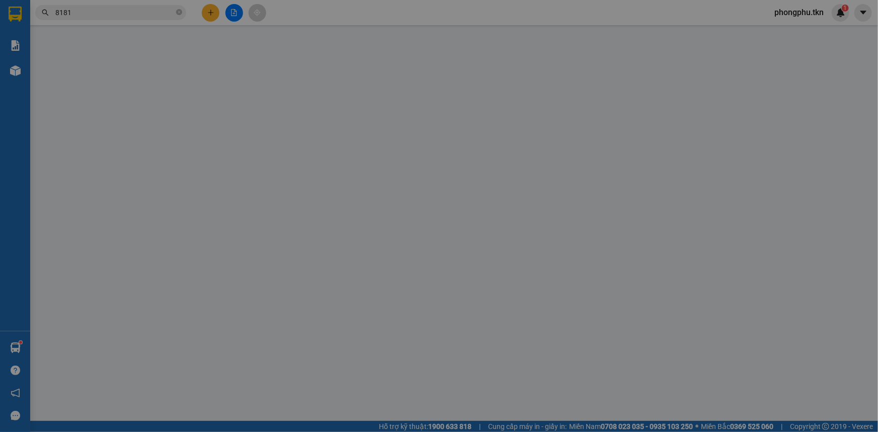
type input "0358545996"
type input "tú"
type input "0965168181"
type input "NHUNG"
type input "30.000"
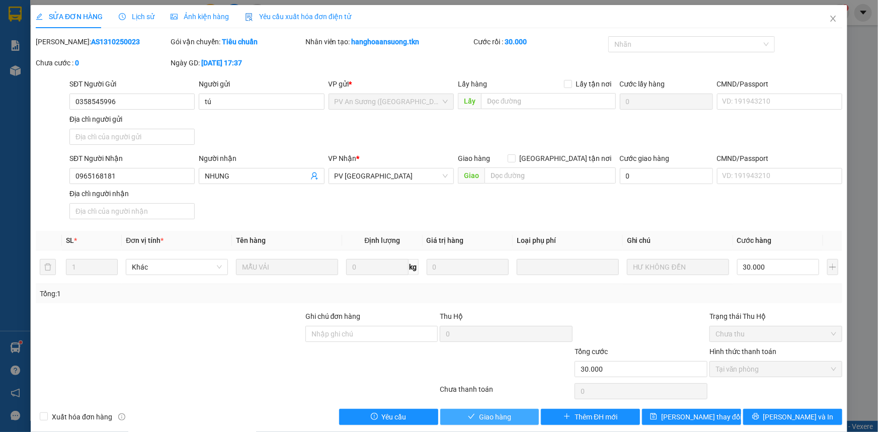
click at [479, 419] on span "Giao hàng" at bounding box center [495, 417] width 32 height 11
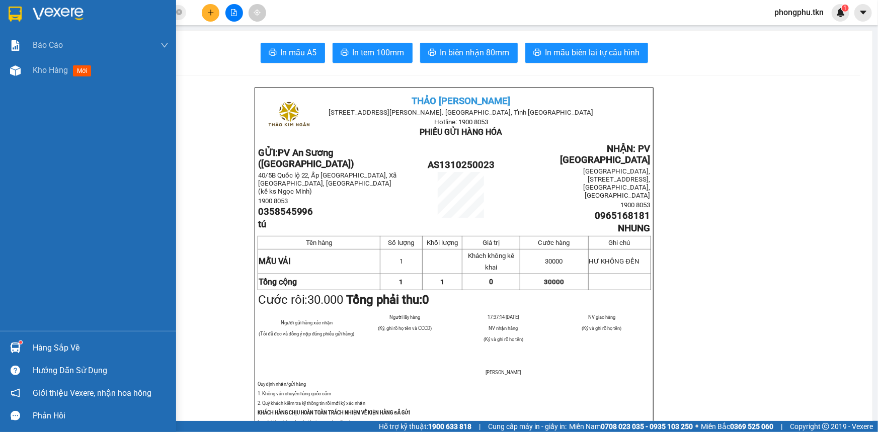
click at [22, 346] on div at bounding box center [16, 348] width 18 height 18
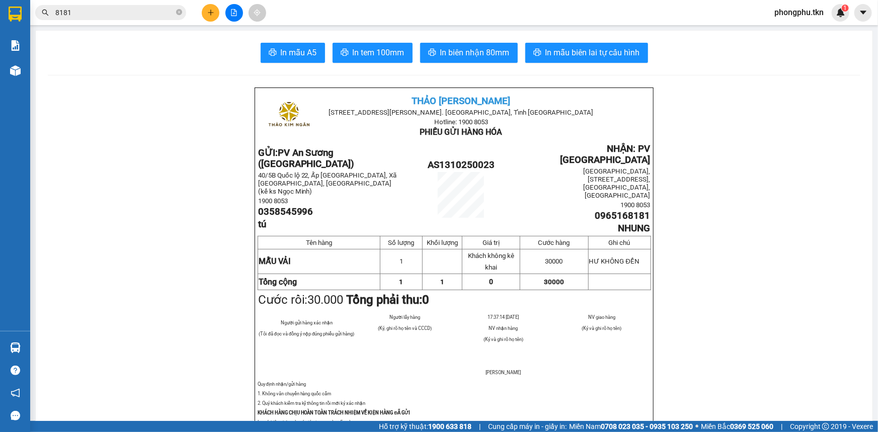
click at [111, 206] on section "Kết quả tìm kiếm ( 134 ) Bộ lọc Ngày tạo đơn gần nhất Mã ĐH Trạng thái Món hàng…" at bounding box center [439, 216] width 878 height 432
click at [203, 12] on button at bounding box center [211, 13] width 18 height 18
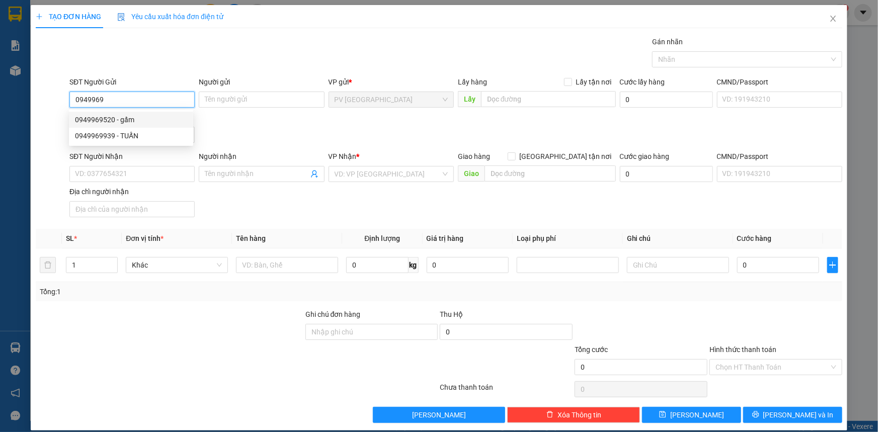
click at [100, 120] on div "0949969520 - gấm" at bounding box center [131, 119] width 112 height 11
type input "0949969520"
type input "gấm"
type input "0949874198"
type input "thảo anh"
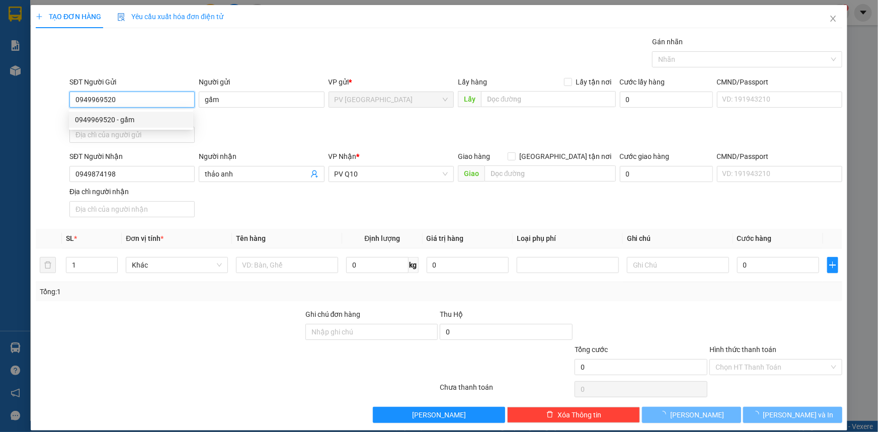
type input "30.000"
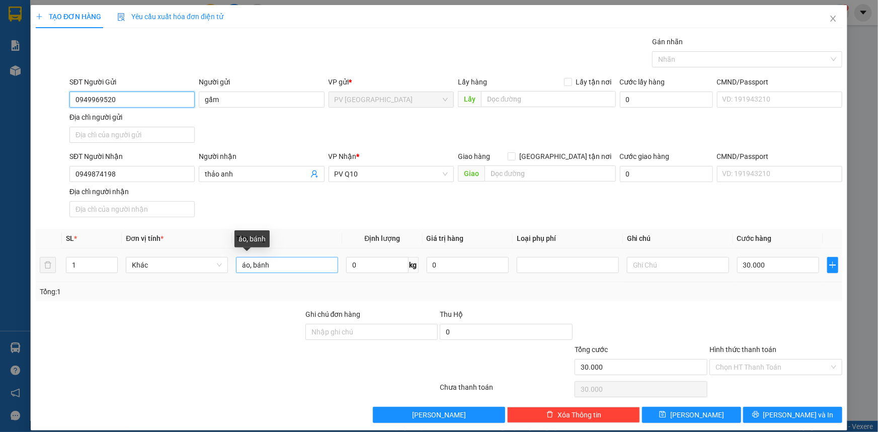
type input "0949969520"
click at [285, 264] on input "áo, bánh" at bounding box center [287, 265] width 102 height 16
type input "thực phẩm"
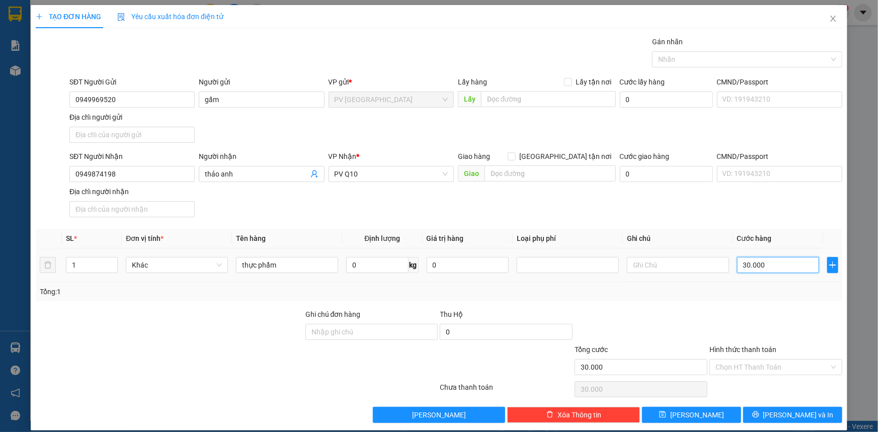
click at [782, 271] on input "30.000" at bounding box center [778, 265] width 82 height 16
type input "0"
type input "40"
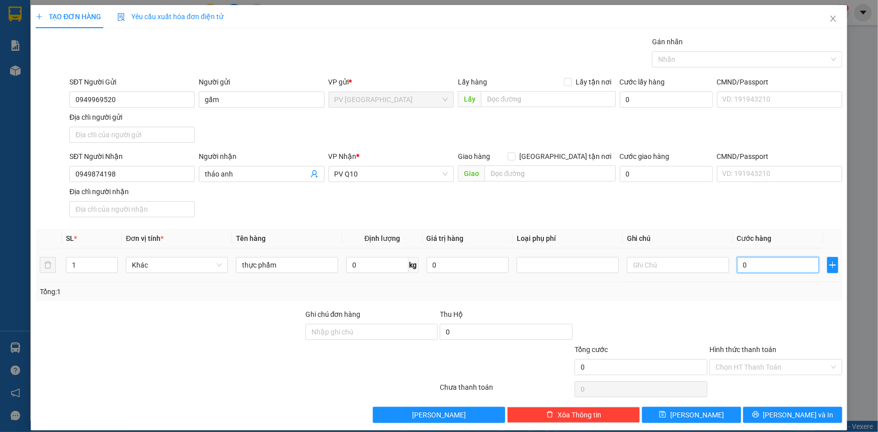
type input "40"
click at [715, 57] on div at bounding box center [742, 59] width 175 height 12
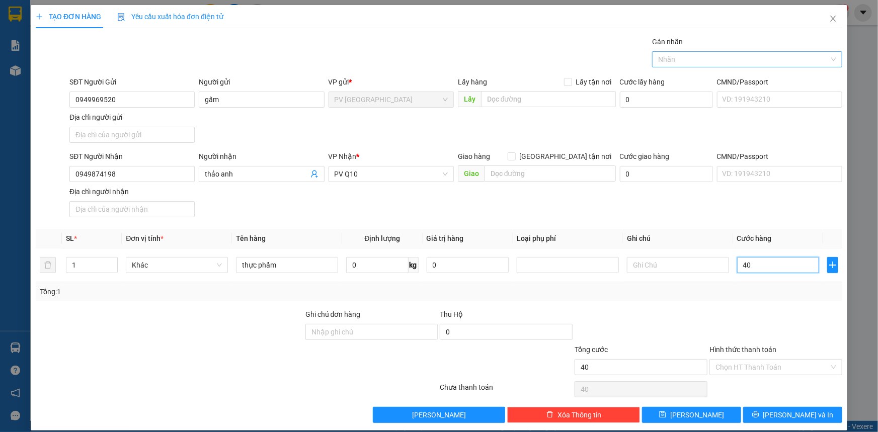
type input "40"
type input "40.000"
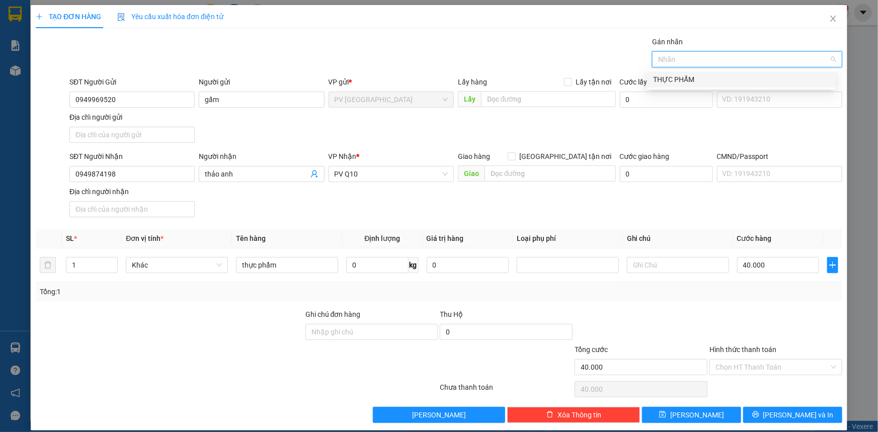
click at [704, 72] on div "THỰC PHẨM" at bounding box center [741, 79] width 189 height 16
click at [750, 365] on input "Hình thức thanh toán" at bounding box center [772, 367] width 114 height 15
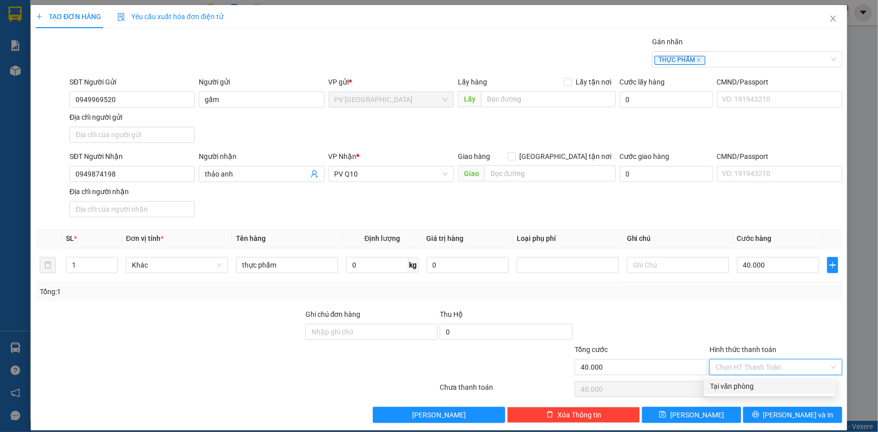
click at [764, 381] on div "Tại văn phòng" at bounding box center [770, 386] width 120 height 11
type input "0"
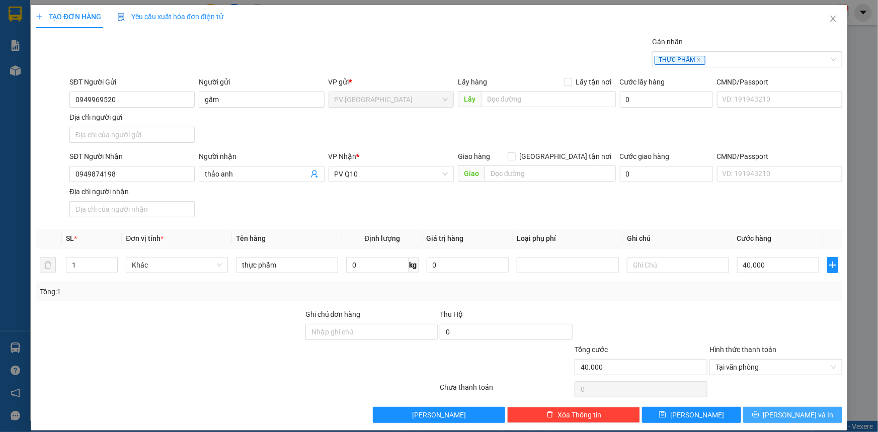
click at [808, 409] on button "[PERSON_NAME] và In" at bounding box center [792, 415] width 99 height 16
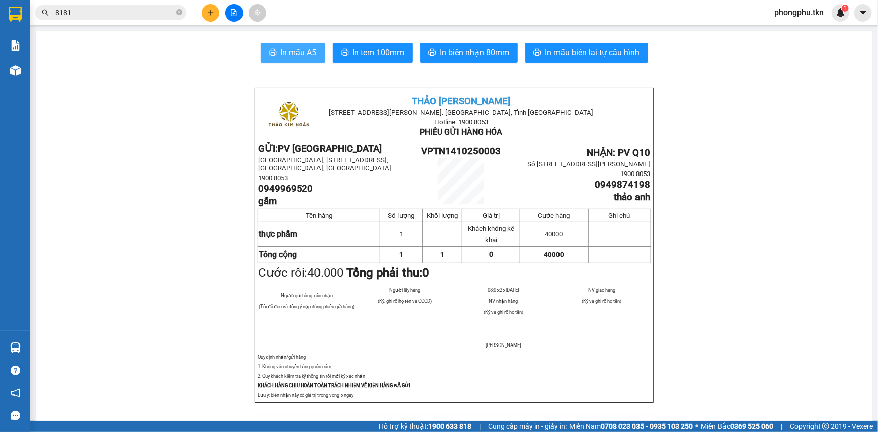
click at [284, 50] on span "In mẫu A5" at bounding box center [299, 52] width 36 height 13
click at [150, 15] on input "8181" at bounding box center [114, 12] width 119 height 11
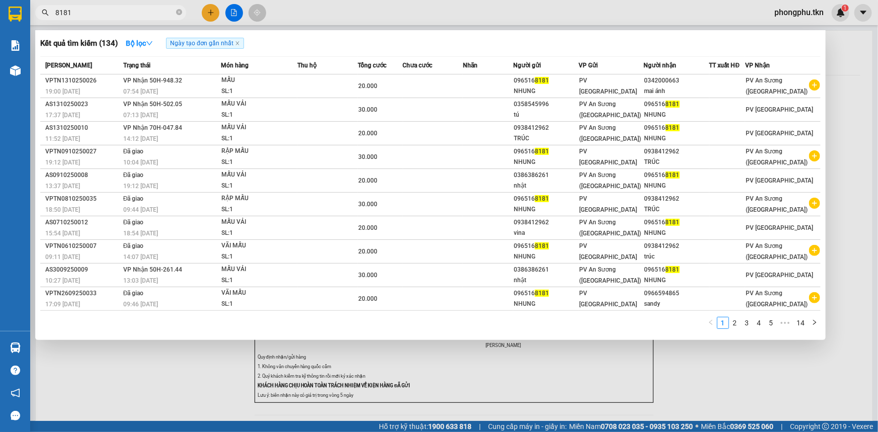
click at [150, 15] on input "8181" at bounding box center [114, 12] width 119 height 11
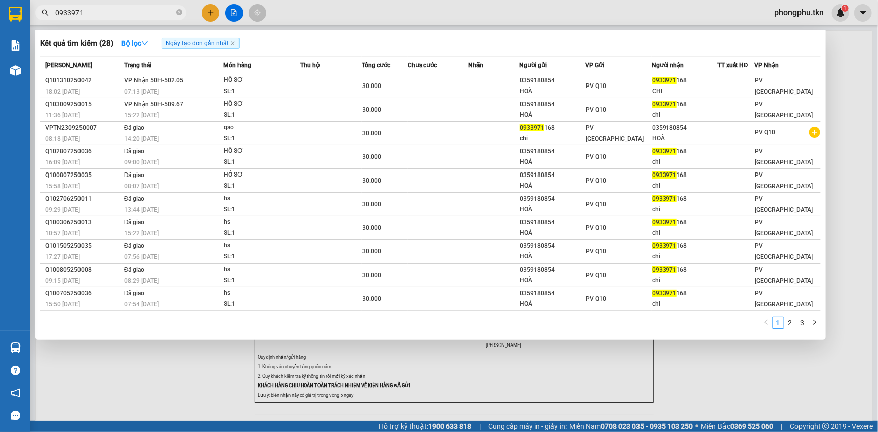
type input "0933971"
click at [133, 15] on input "0933971" at bounding box center [114, 12] width 119 height 11
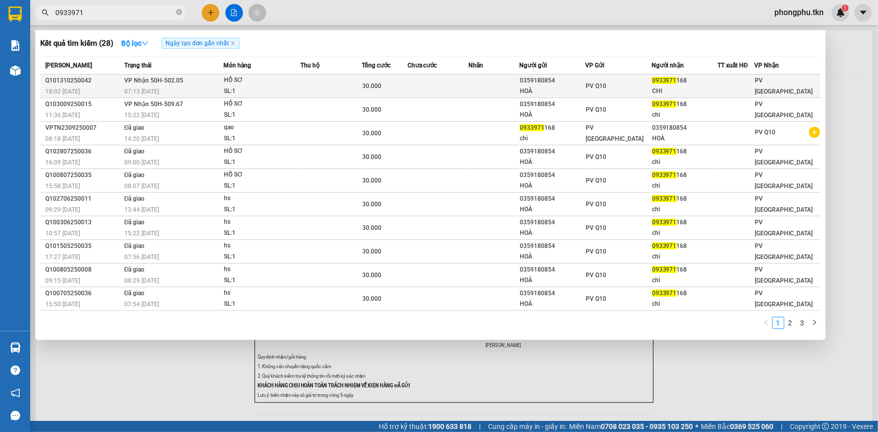
click at [211, 86] on div "07:13 [DATE]" at bounding box center [173, 91] width 99 height 11
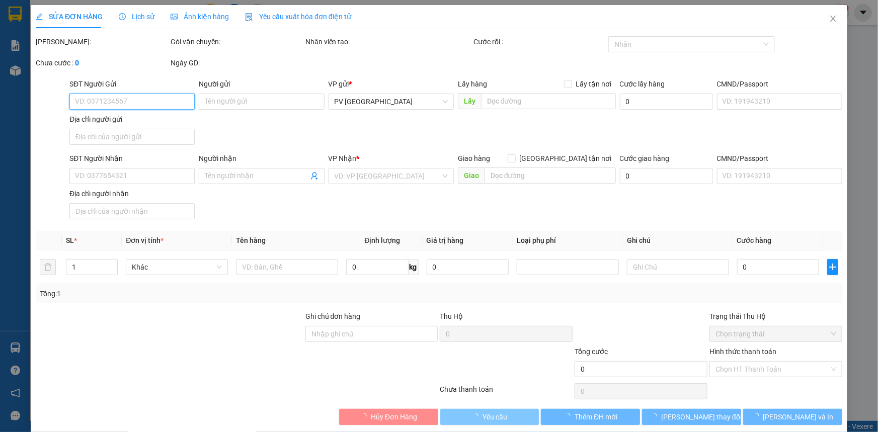
type input "0359180854"
type input "HOÀ"
type input "0933971168"
type input "CHI"
type input "30.000"
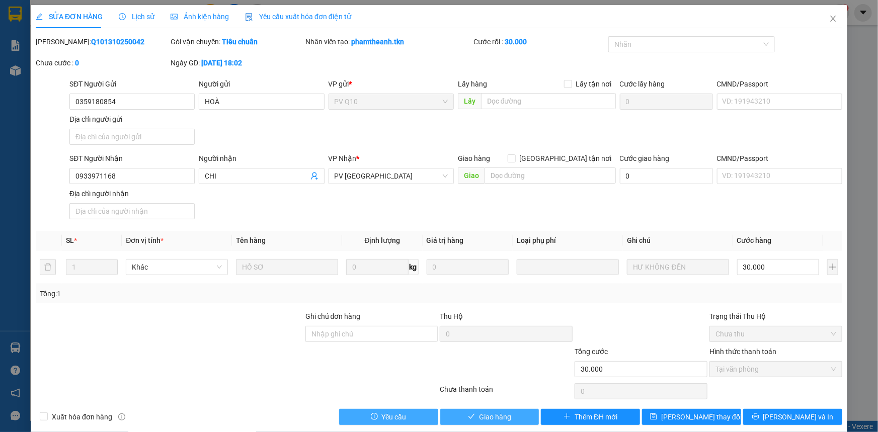
click at [498, 414] on span "Giao hàng" at bounding box center [495, 417] width 32 height 11
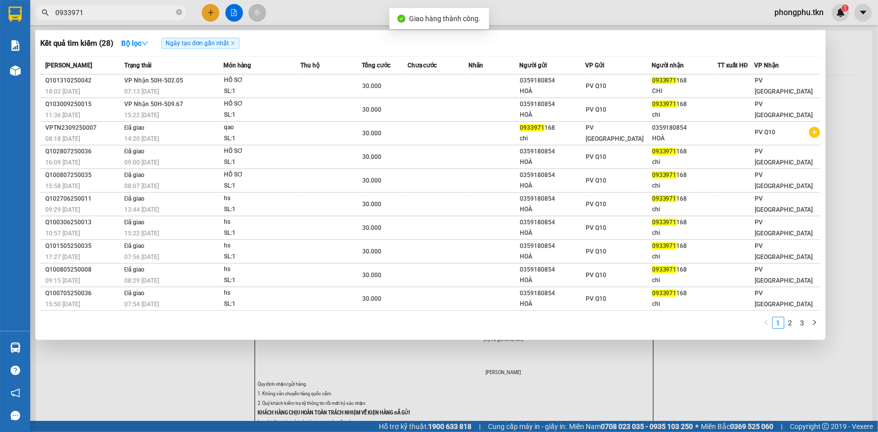
click at [104, 13] on input "0933971" at bounding box center [114, 12] width 119 height 11
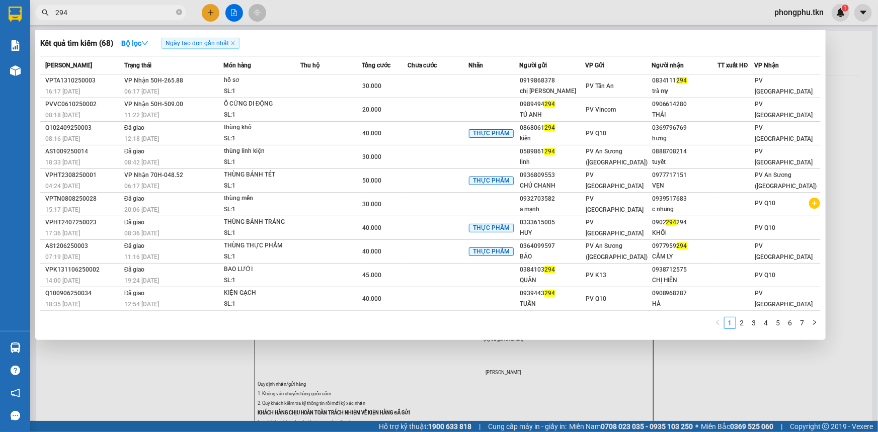
click at [184, 91] on div "06:17 [DATE]" at bounding box center [173, 91] width 99 height 11
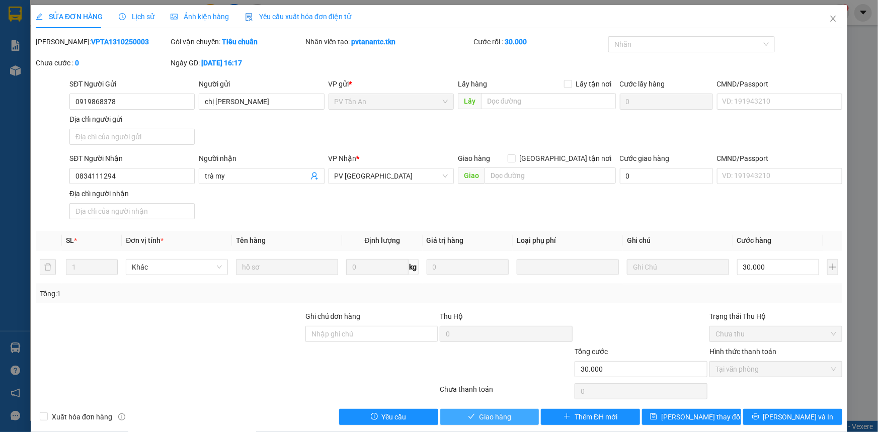
click at [495, 414] on span "Giao hàng" at bounding box center [495, 417] width 32 height 11
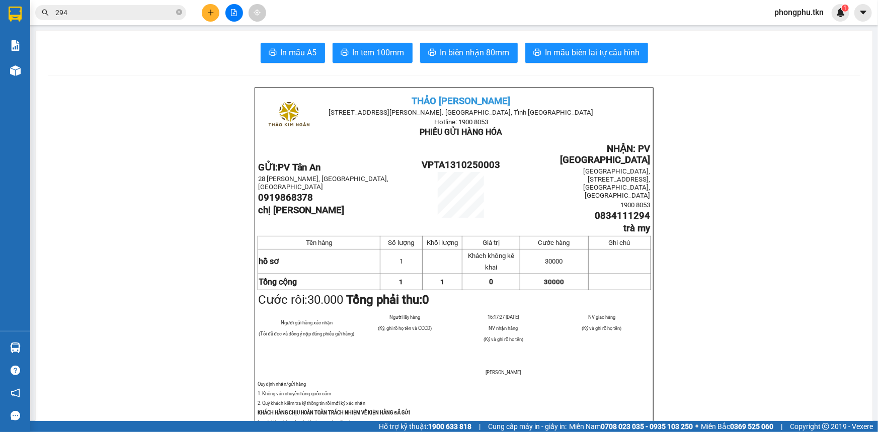
click at [155, 15] on input "294" at bounding box center [114, 12] width 119 height 11
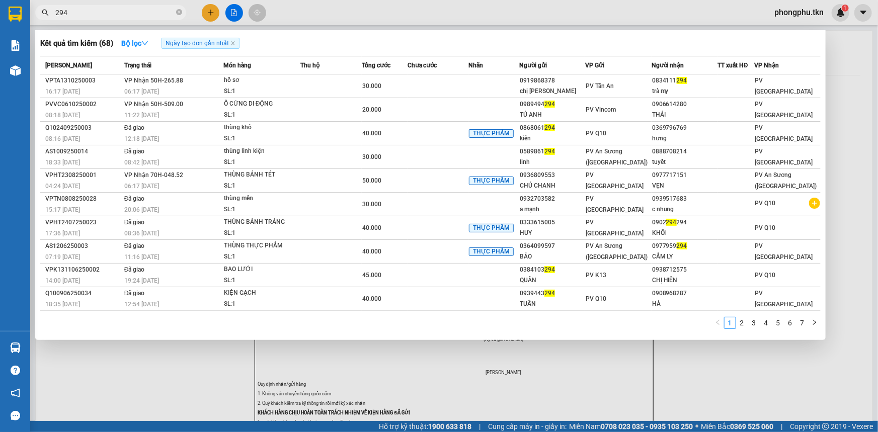
click at [155, 15] on input "294" at bounding box center [114, 12] width 119 height 11
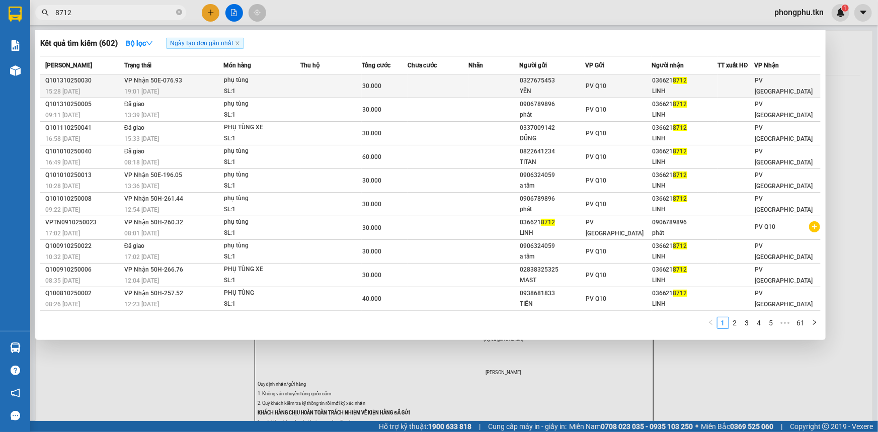
type input "8712"
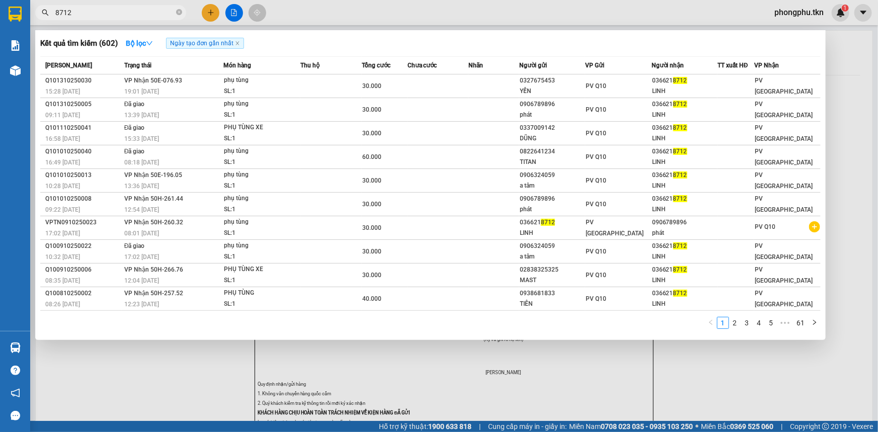
click at [201, 86] on div "19:01 [DATE]" at bounding box center [173, 91] width 99 height 11
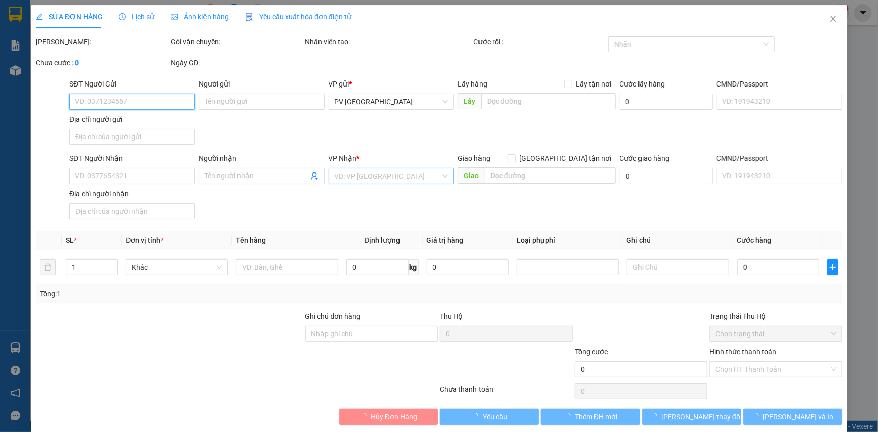
type input "0327675453"
type input "YẾN"
type input "0366218712"
type input "LINH"
type input "30.000"
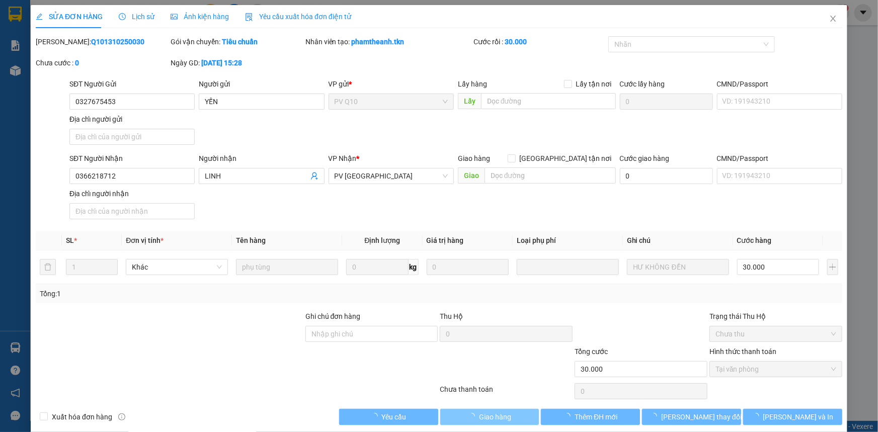
click at [471, 415] on icon "loading" at bounding box center [471, 417] width 10 height 10
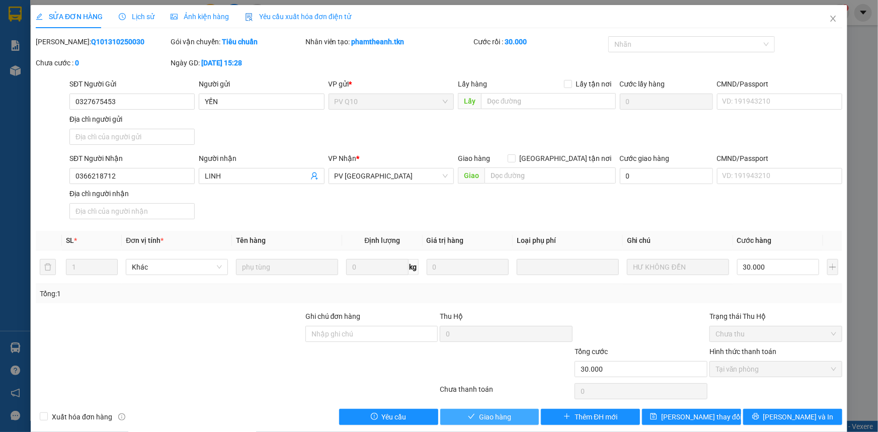
click at [470, 413] on icon "check" at bounding box center [471, 416] width 7 height 7
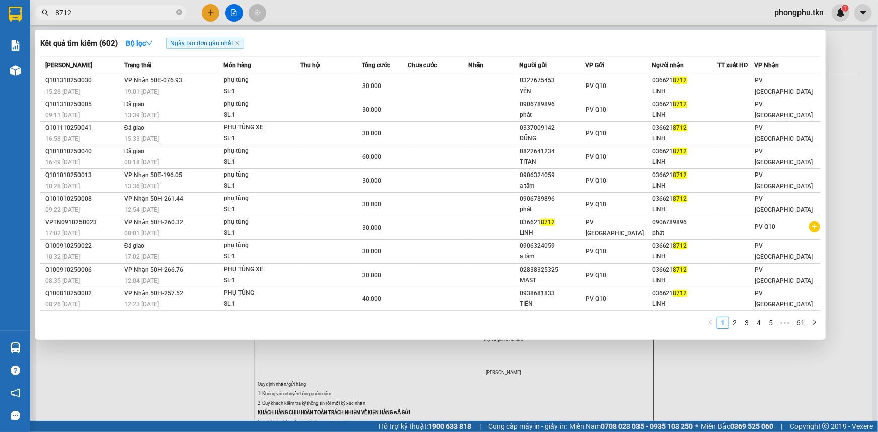
click at [141, 17] on input "8712" at bounding box center [114, 12] width 119 height 11
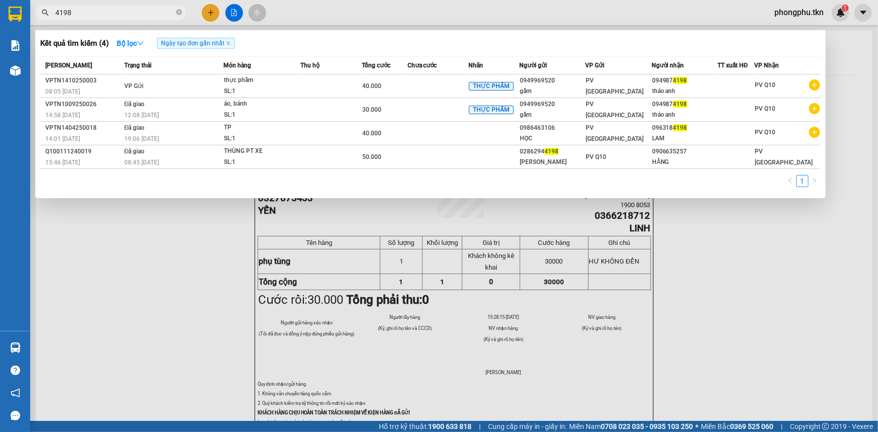
click at [170, 282] on div at bounding box center [439, 216] width 878 height 432
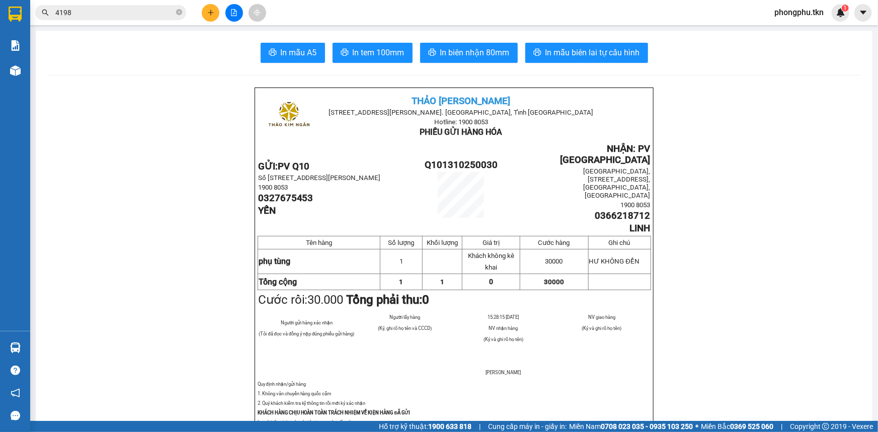
click at [142, 14] on input "4198" at bounding box center [114, 12] width 119 height 11
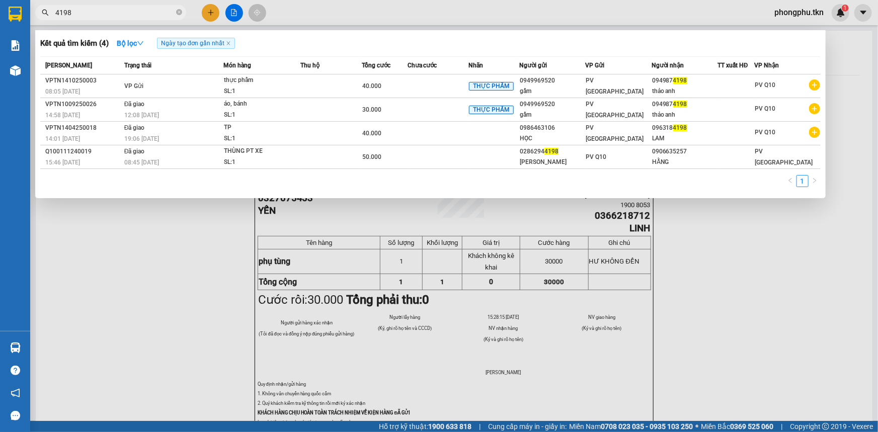
click at [142, 14] on input "4198" at bounding box center [114, 12] width 119 height 11
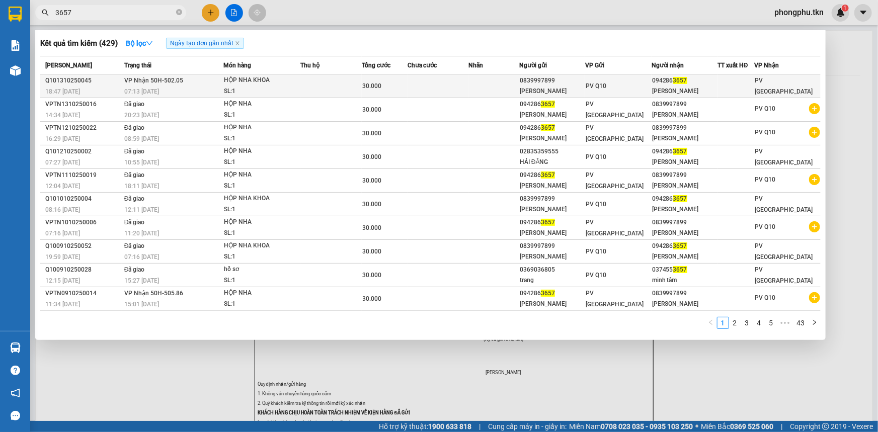
type input "3657"
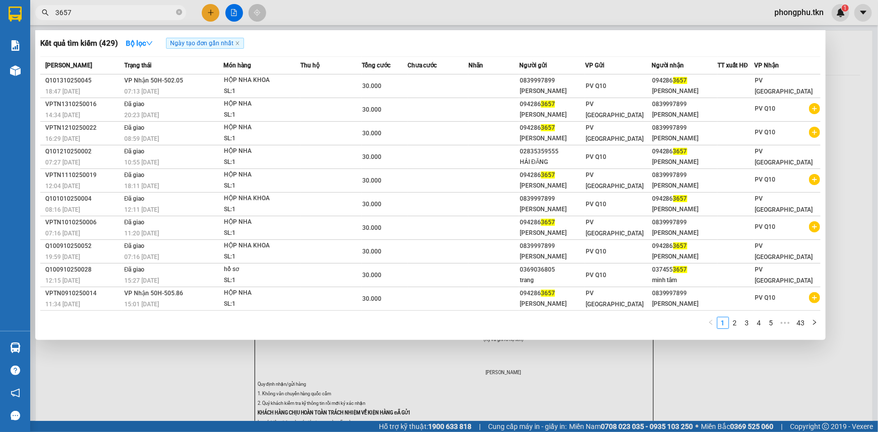
click at [174, 79] on span "VP Nhận 50H-502.05" at bounding box center [153, 80] width 59 height 7
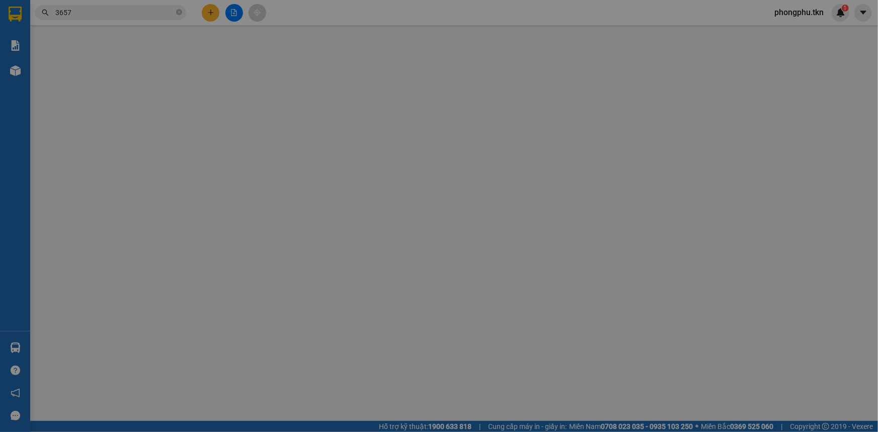
type input "0839997899"
type input "[PERSON_NAME]"
type input "0942863657"
type input "[PERSON_NAME]"
type input "30.000"
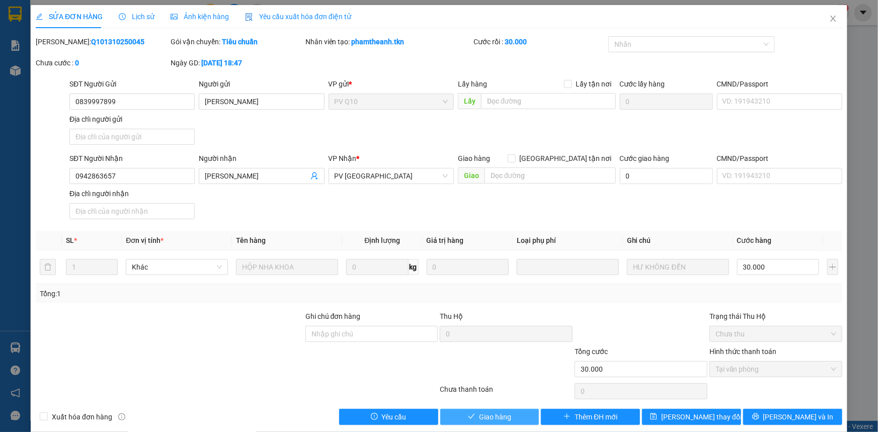
click at [495, 419] on span "Giao hàng" at bounding box center [495, 417] width 32 height 11
